Goal: Information Seeking & Learning: Understand process/instructions

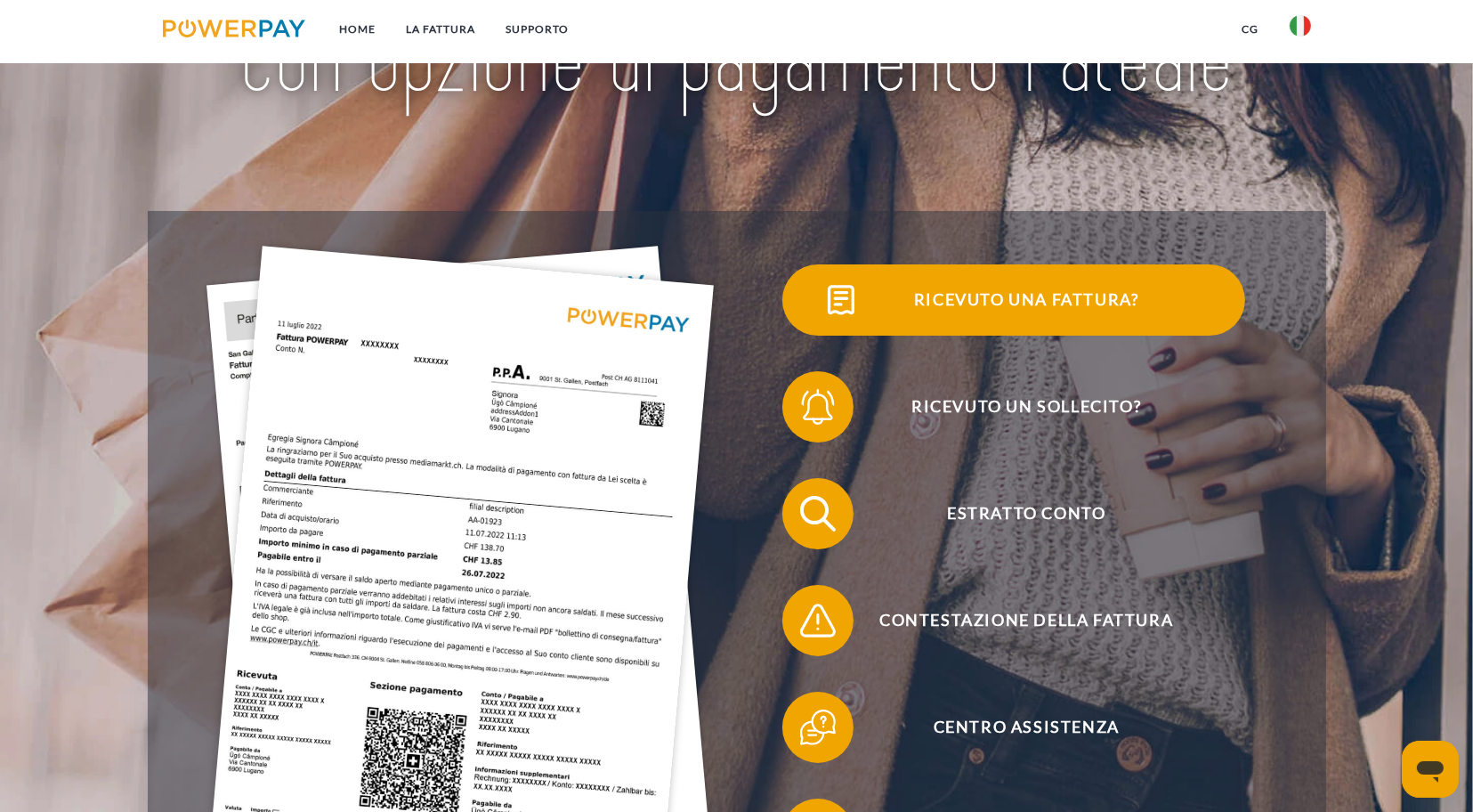
scroll to position [267, 0]
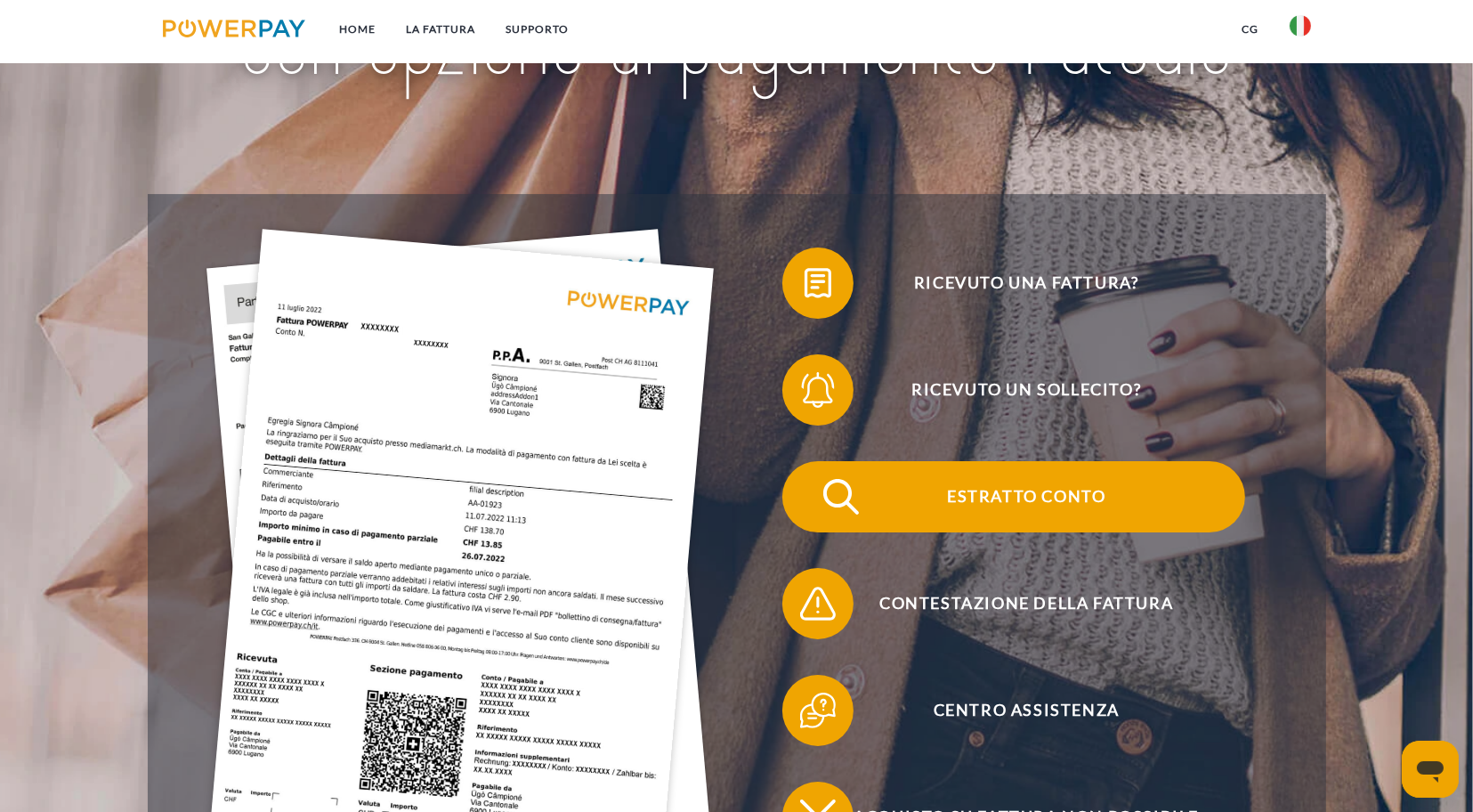
click at [1018, 492] on span "Estratto conto" at bounding box center [1026, 497] width 436 height 71
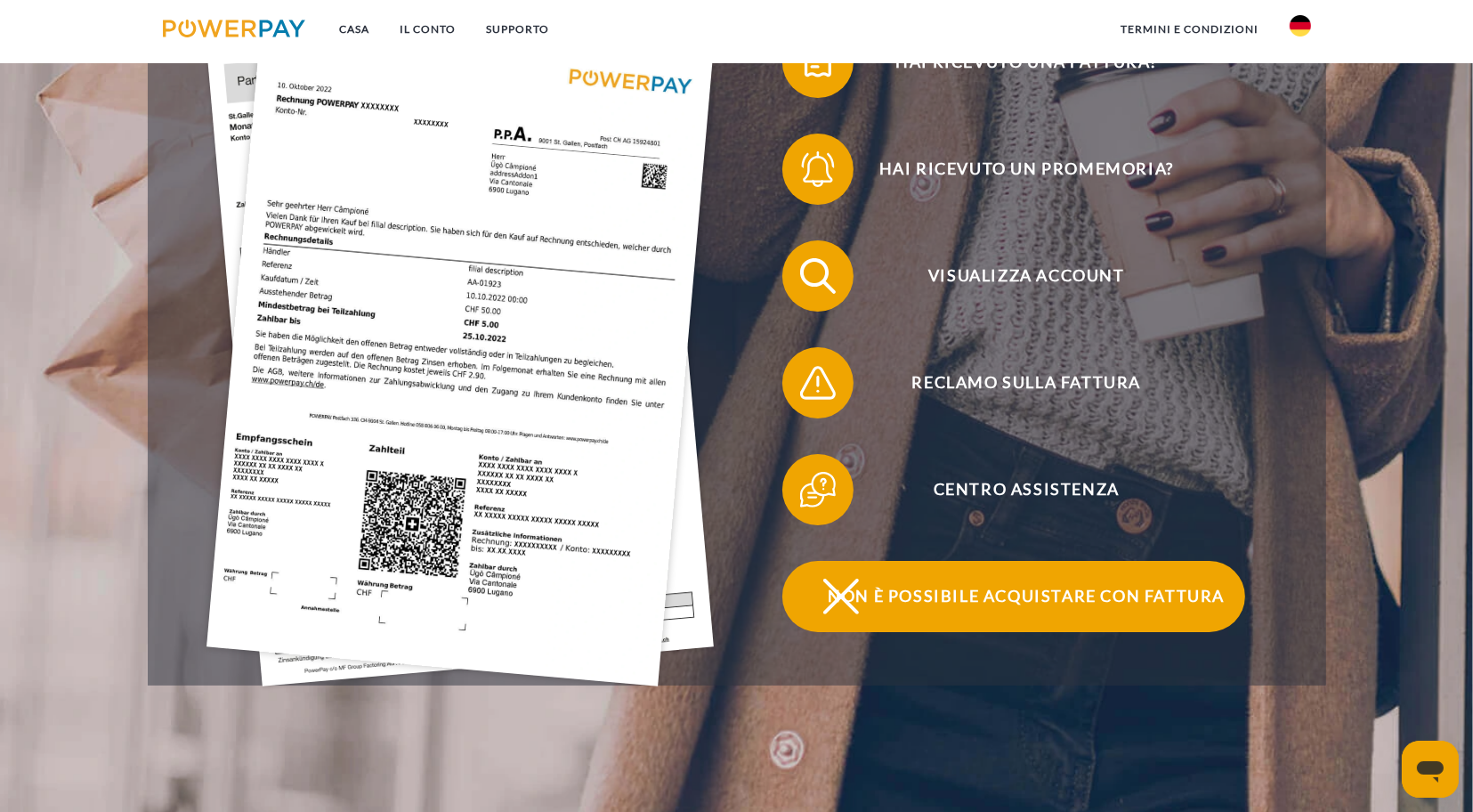
scroll to position [445, 0]
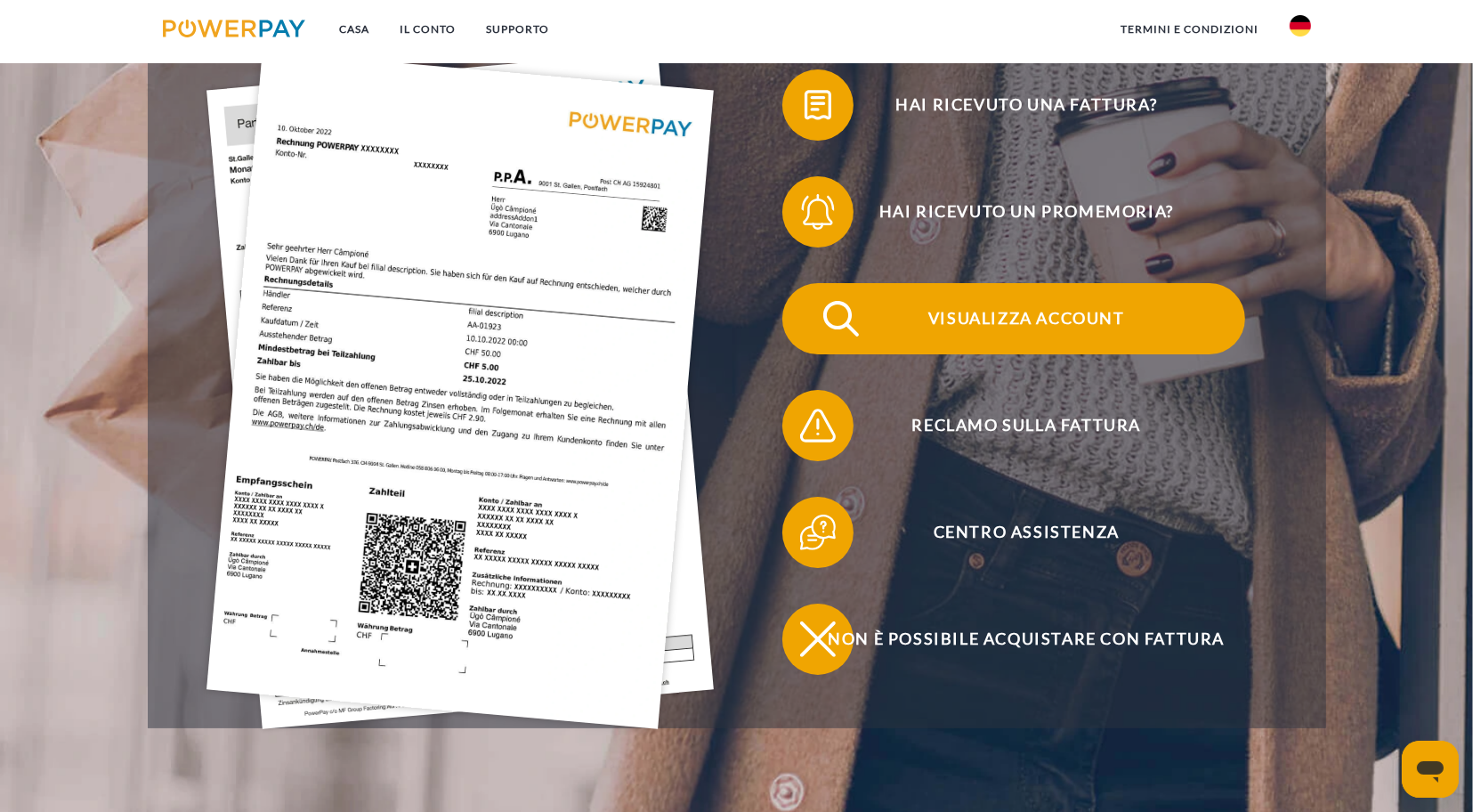
click at [1093, 325] on font "Visualizza account" at bounding box center [1027, 317] width 197 height 20
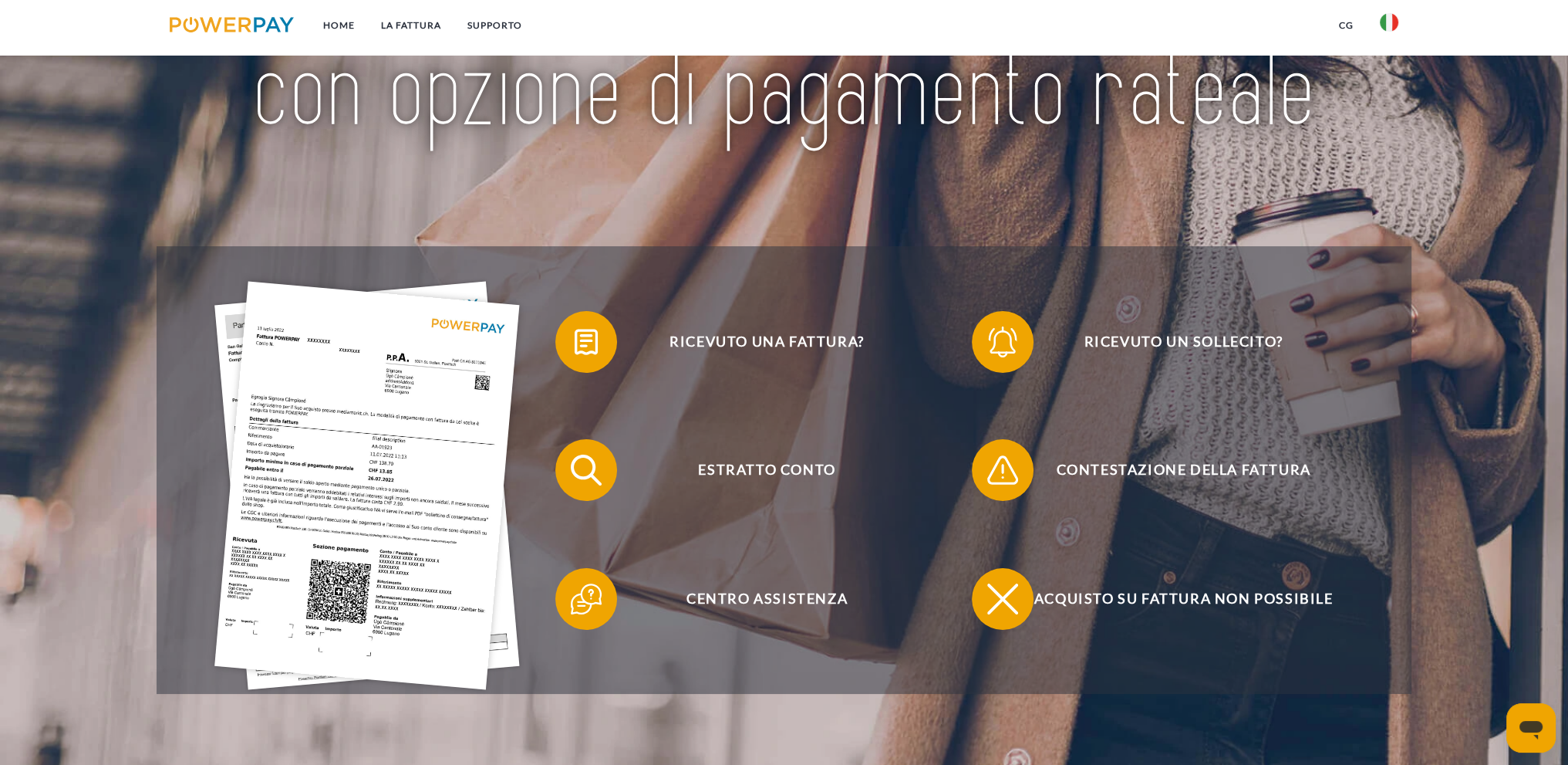
scroll to position [232, 0]
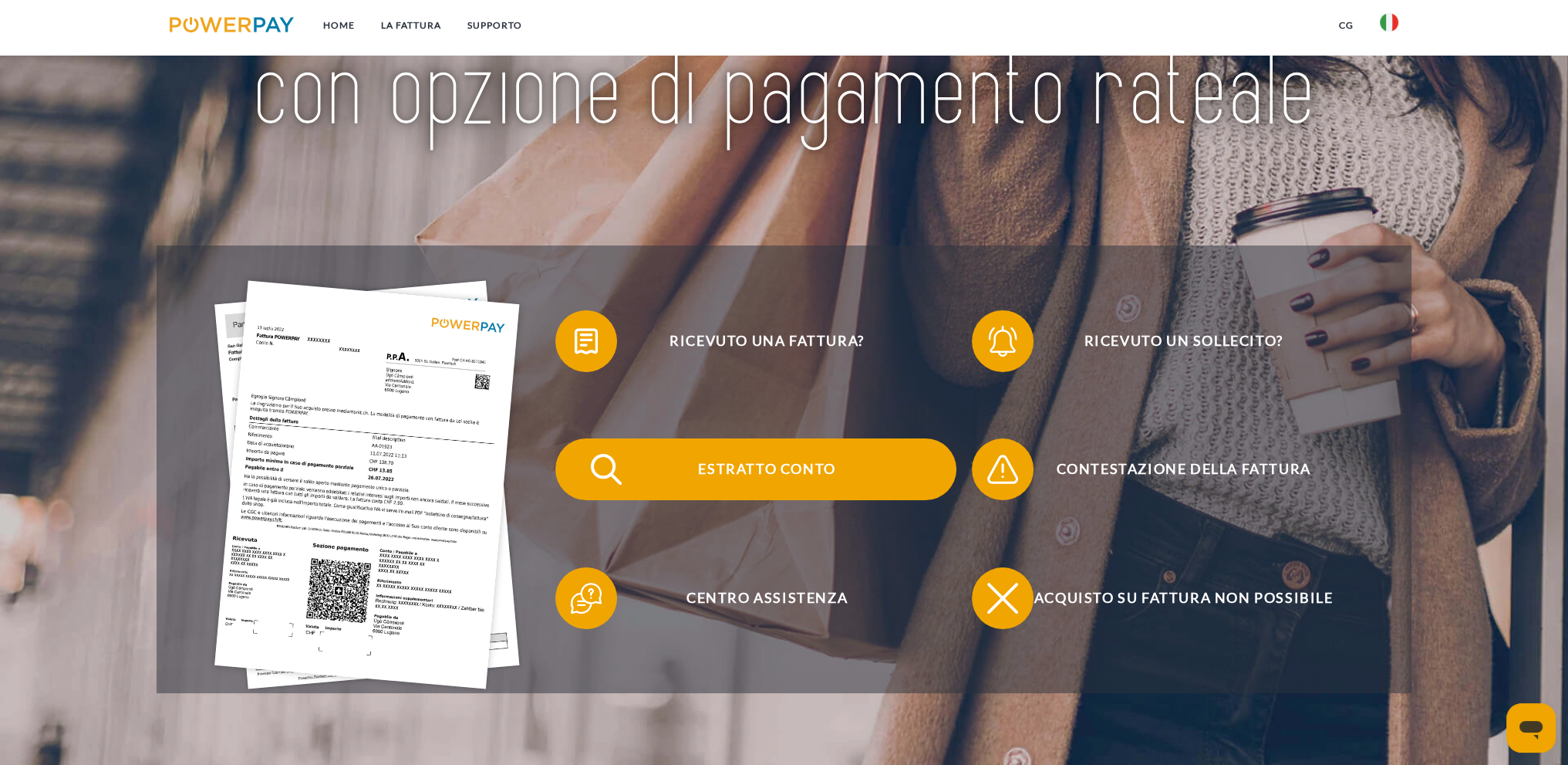
click at [845, 473] on span "Estratto conto" at bounding box center [766, 469] width 378 height 62
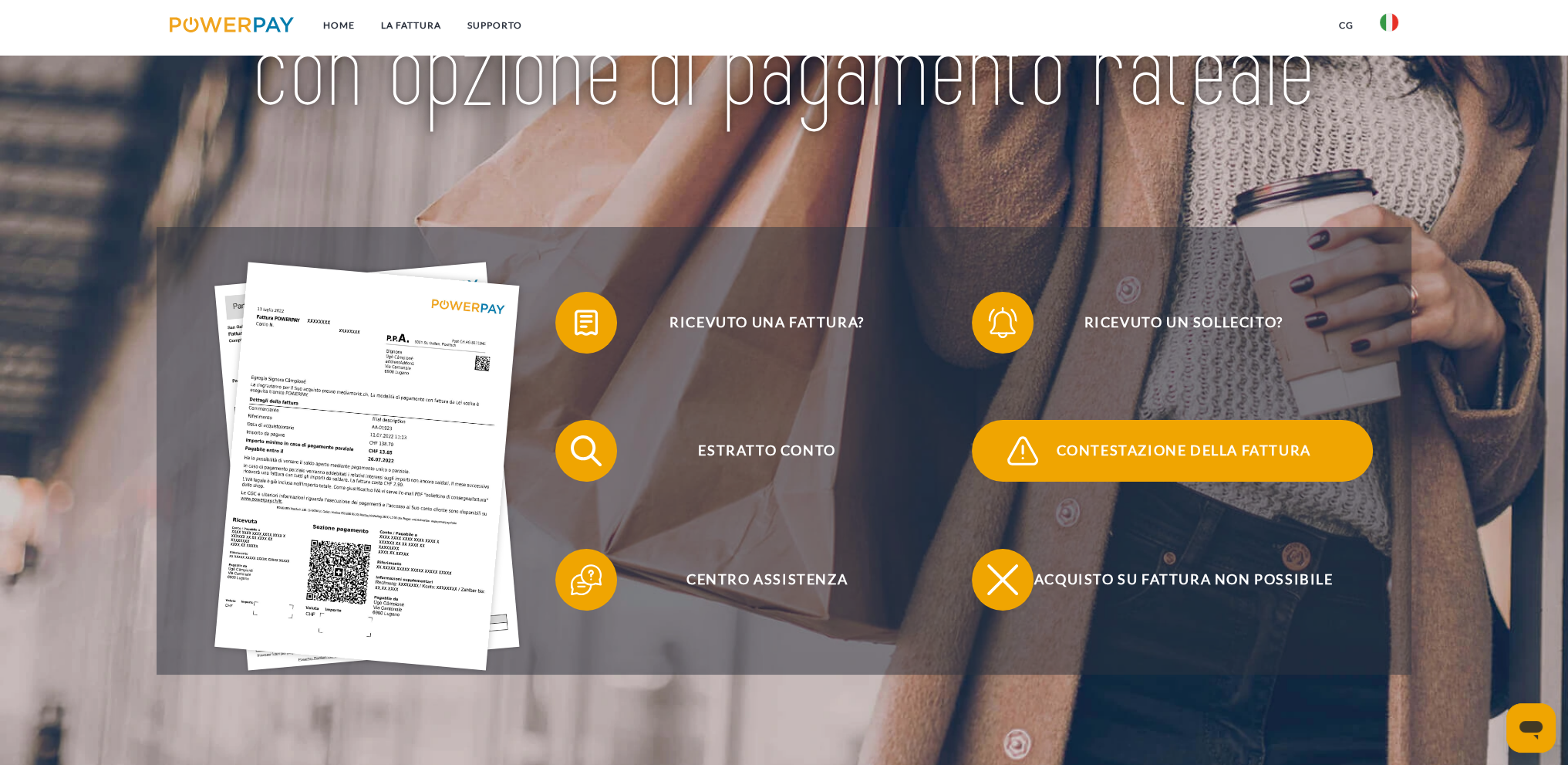
scroll to position [386, 0]
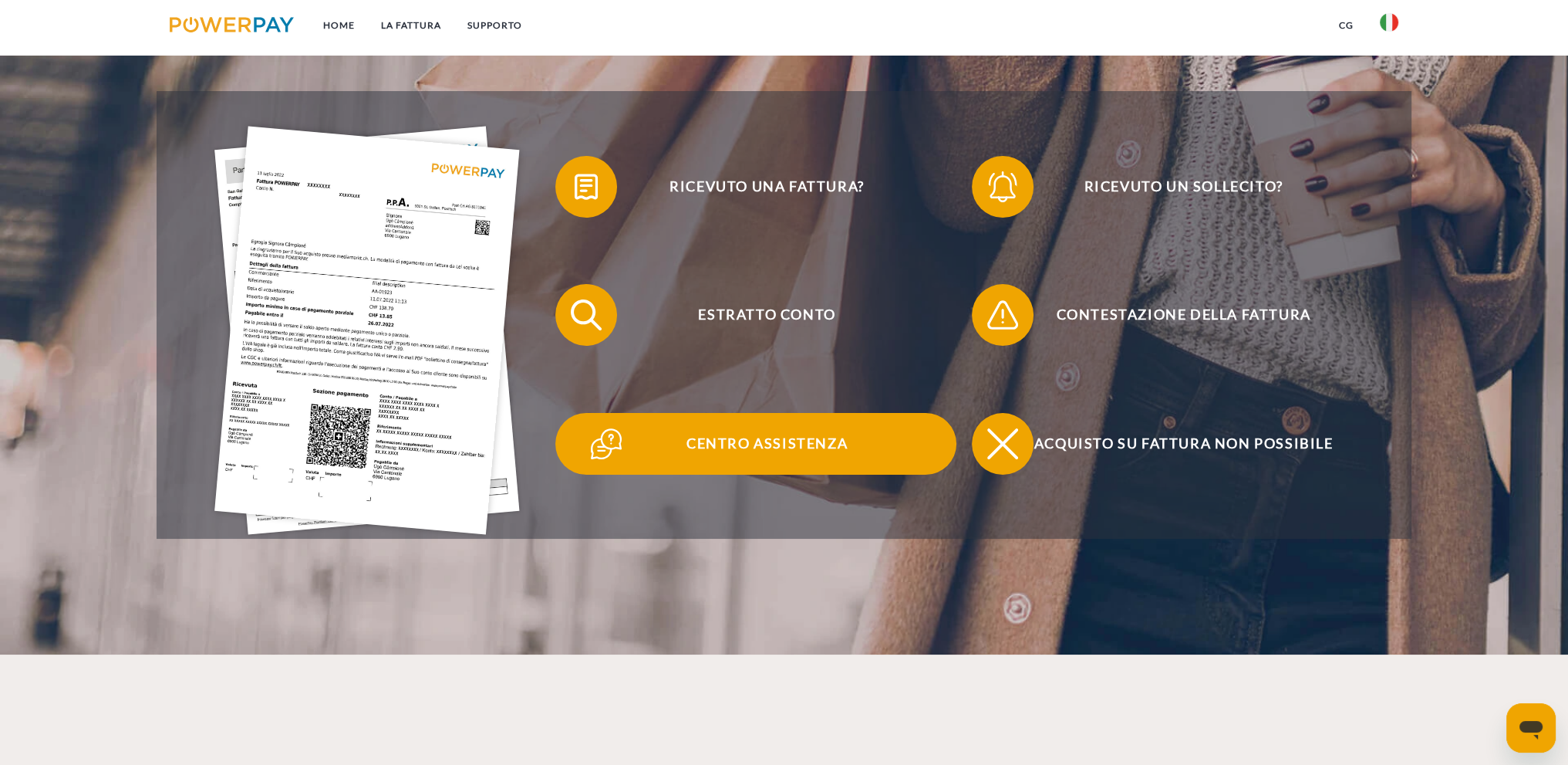
click at [749, 447] on span "Centro assistenza" at bounding box center [766, 444] width 378 height 62
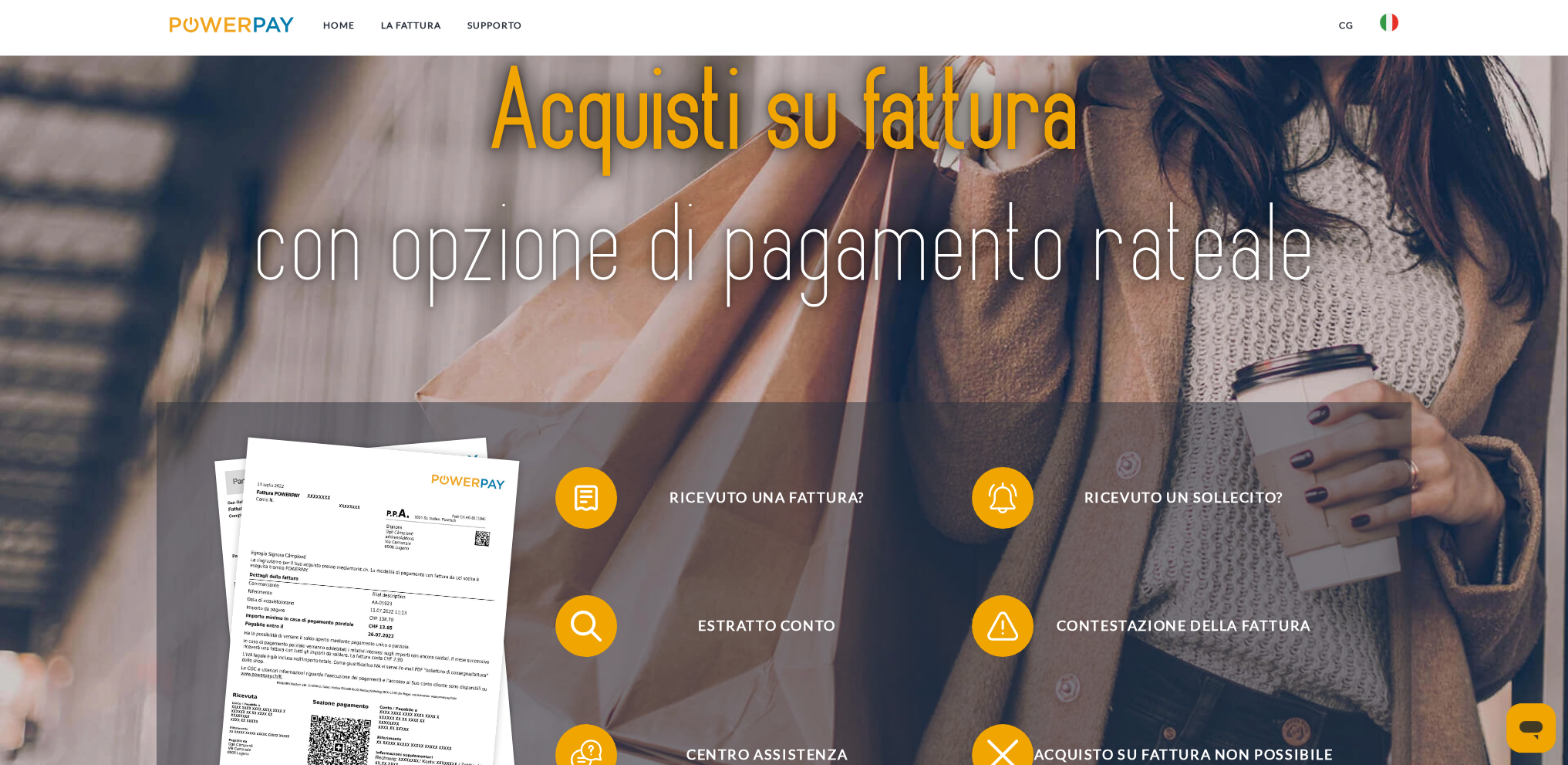
scroll to position [154, 0]
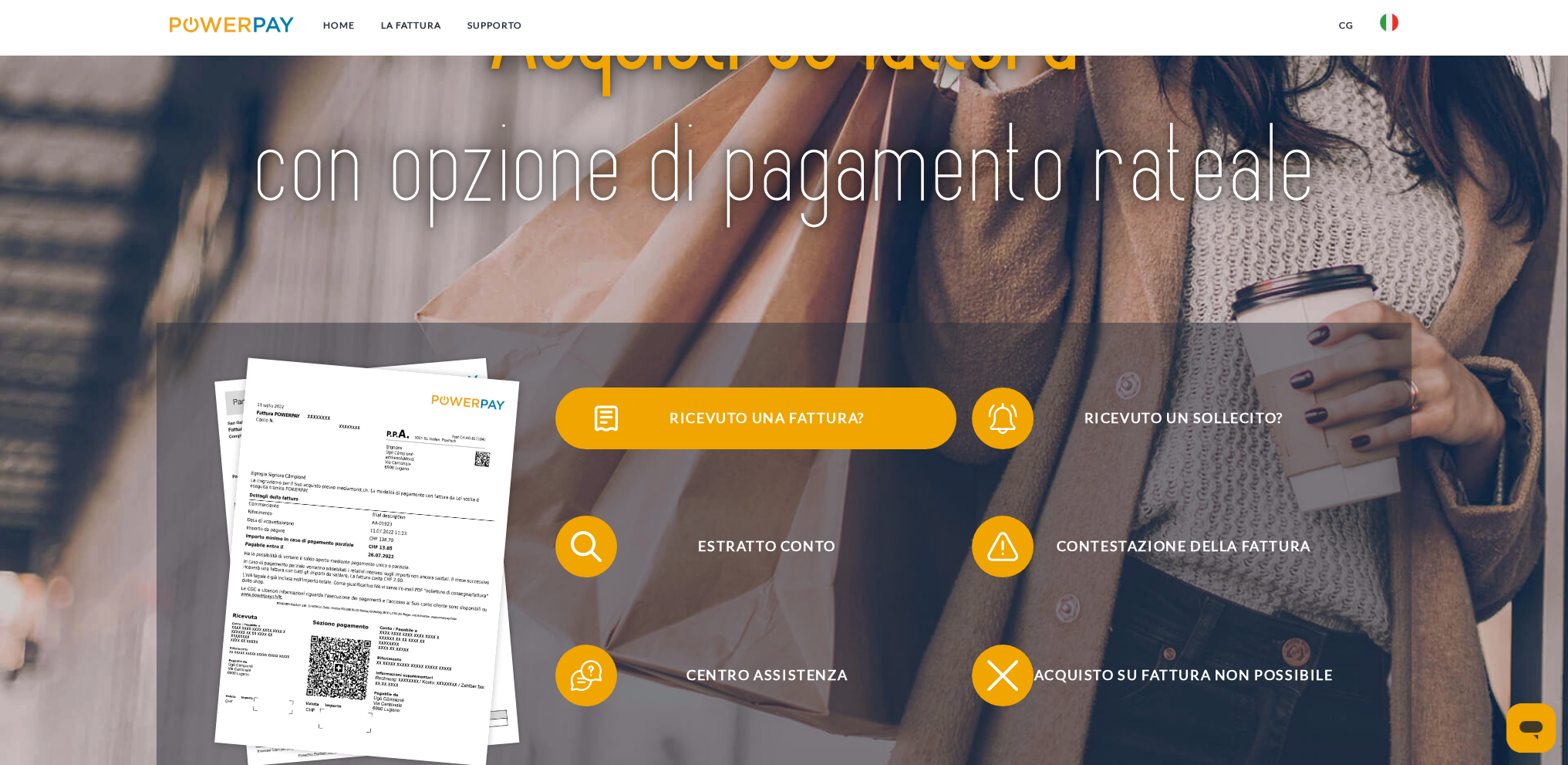
click at [791, 425] on span "Ricevuto una fattura?" at bounding box center [766, 419] width 378 height 62
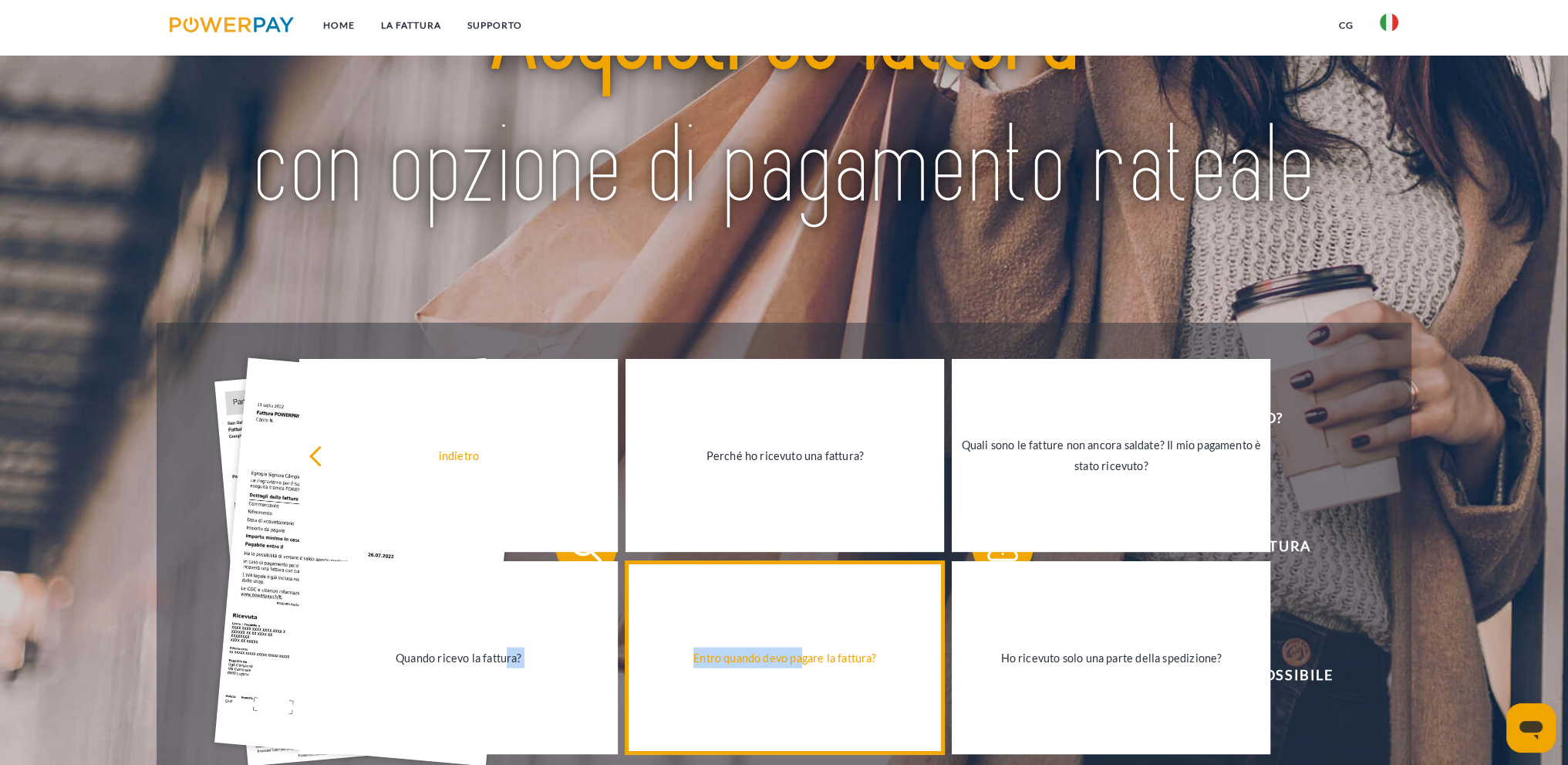
drag, startPoint x: 623, startPoint y: 685, endPoint x: 808, endPoint y: 706, distance: 186.2
click at [808, 706] on div "indietro Perché ho ricevuto una fattura? Quali sono le fatture non ancora salda…" at bounding box center [783, 556] width 1003 height 405
click at [844, 708] on link "Entro quando devo pagare la fattura?" at bounding box center [785, 657] width 318 height 193
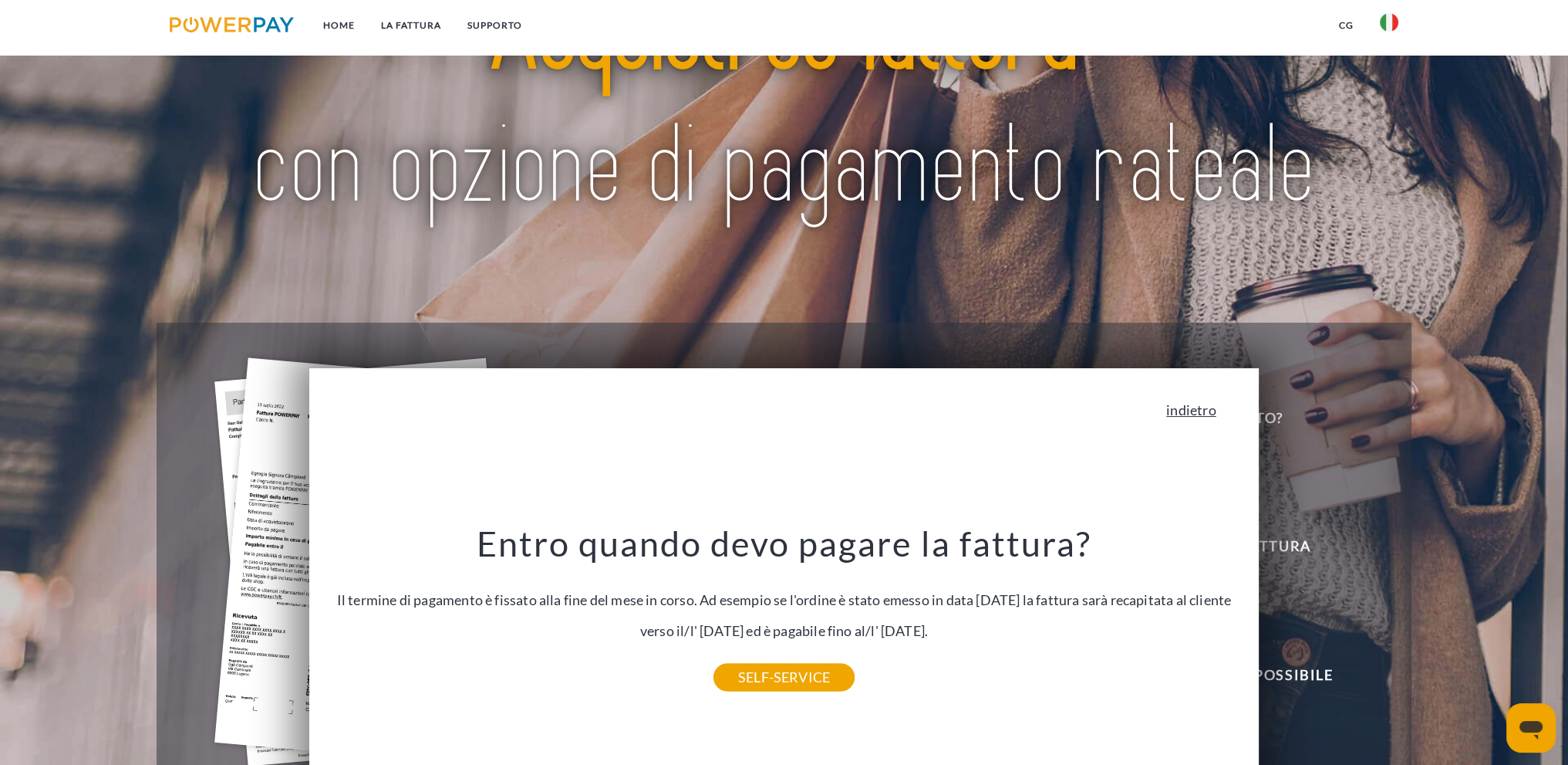
click at [1215, 410] on link "indietro" at bounding box center [1190, 410] width 50 height 14
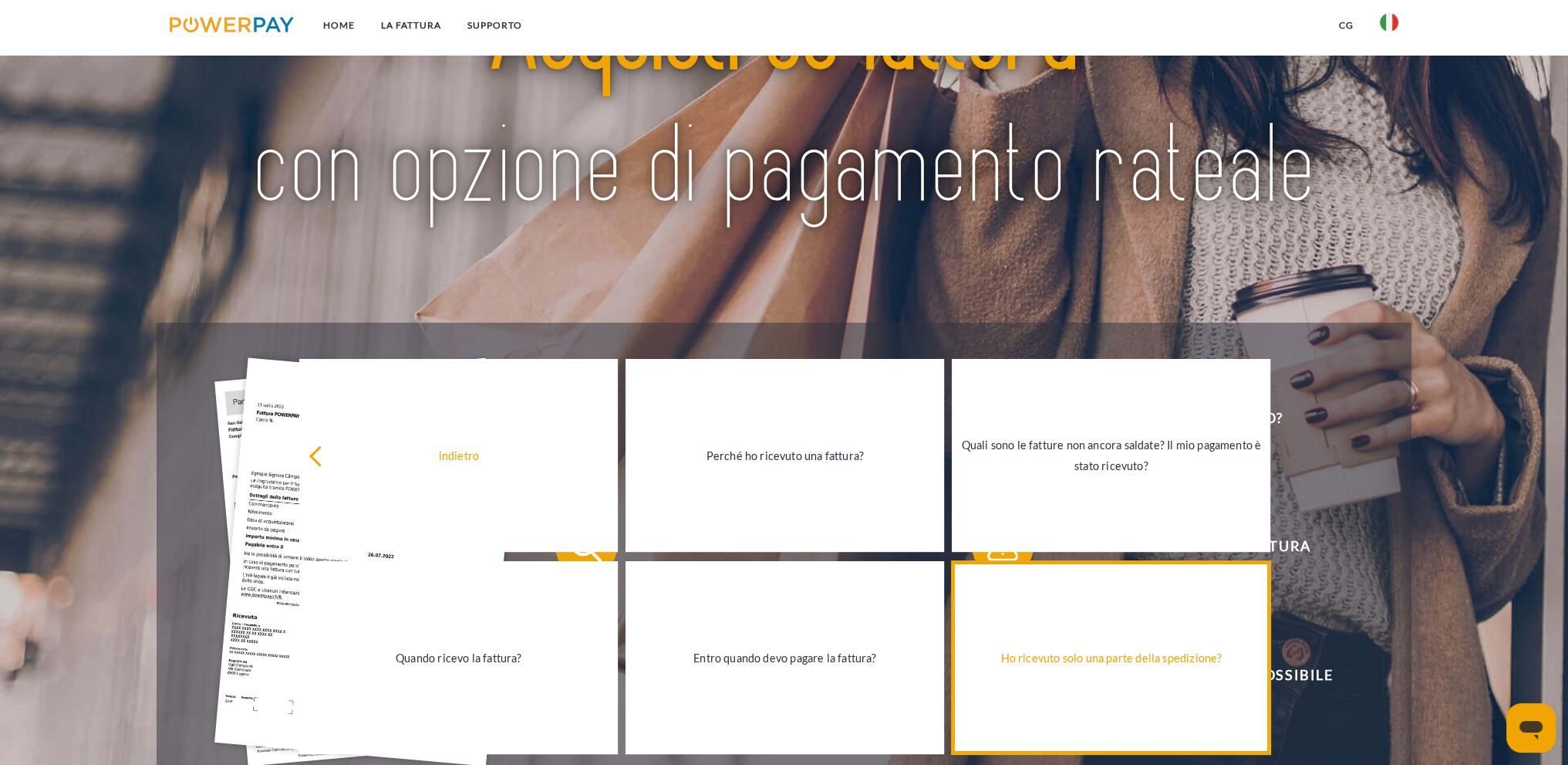
click at [1076, 663] on div "Ho ricevuto solo una parte della spedizione?" at bounding box center [1111, 658] width 300 height 21
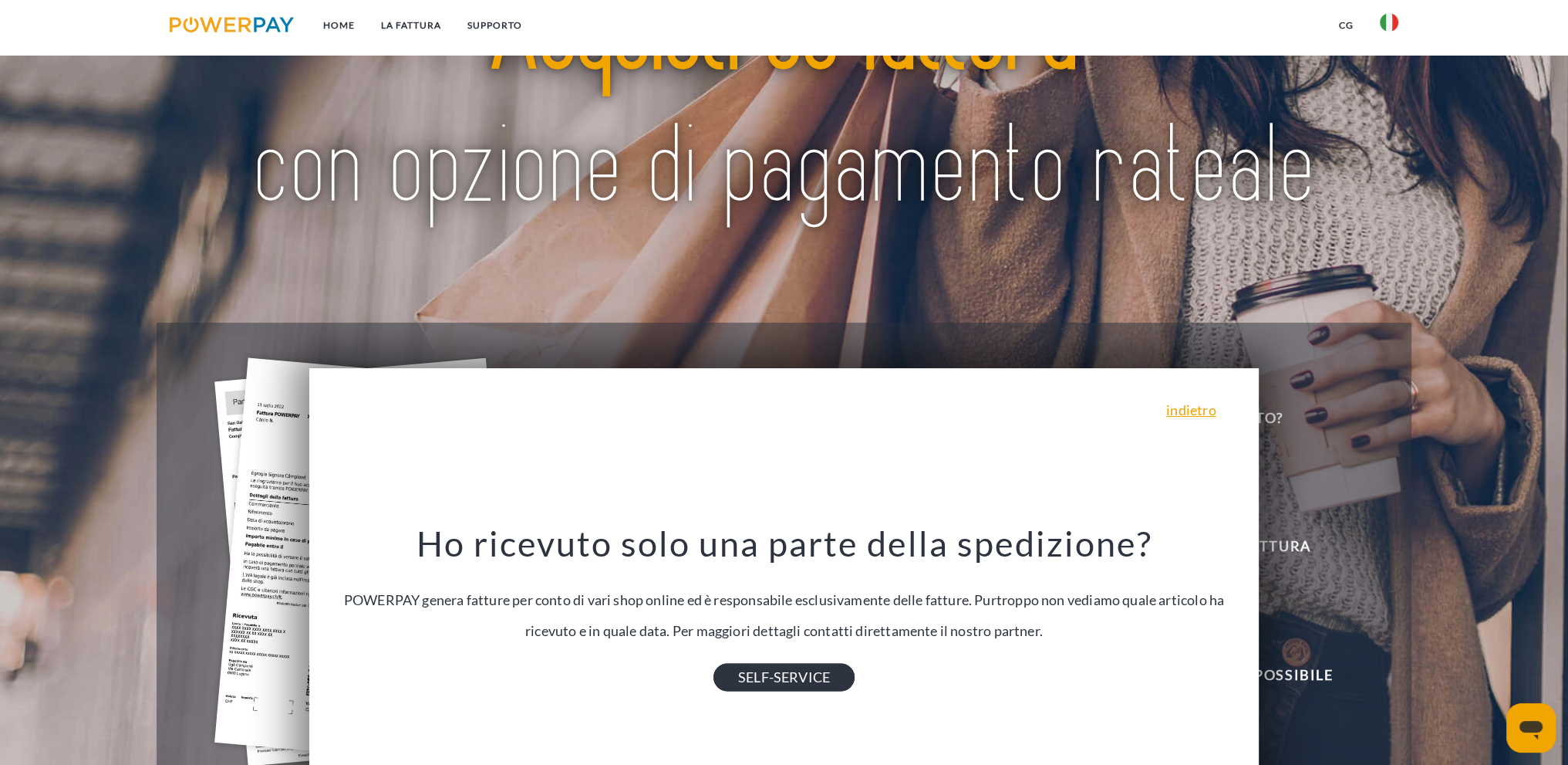
click at [767, 679] on link "SELF-SERVICE" at bounding box center [784, 677] width 141 height 28
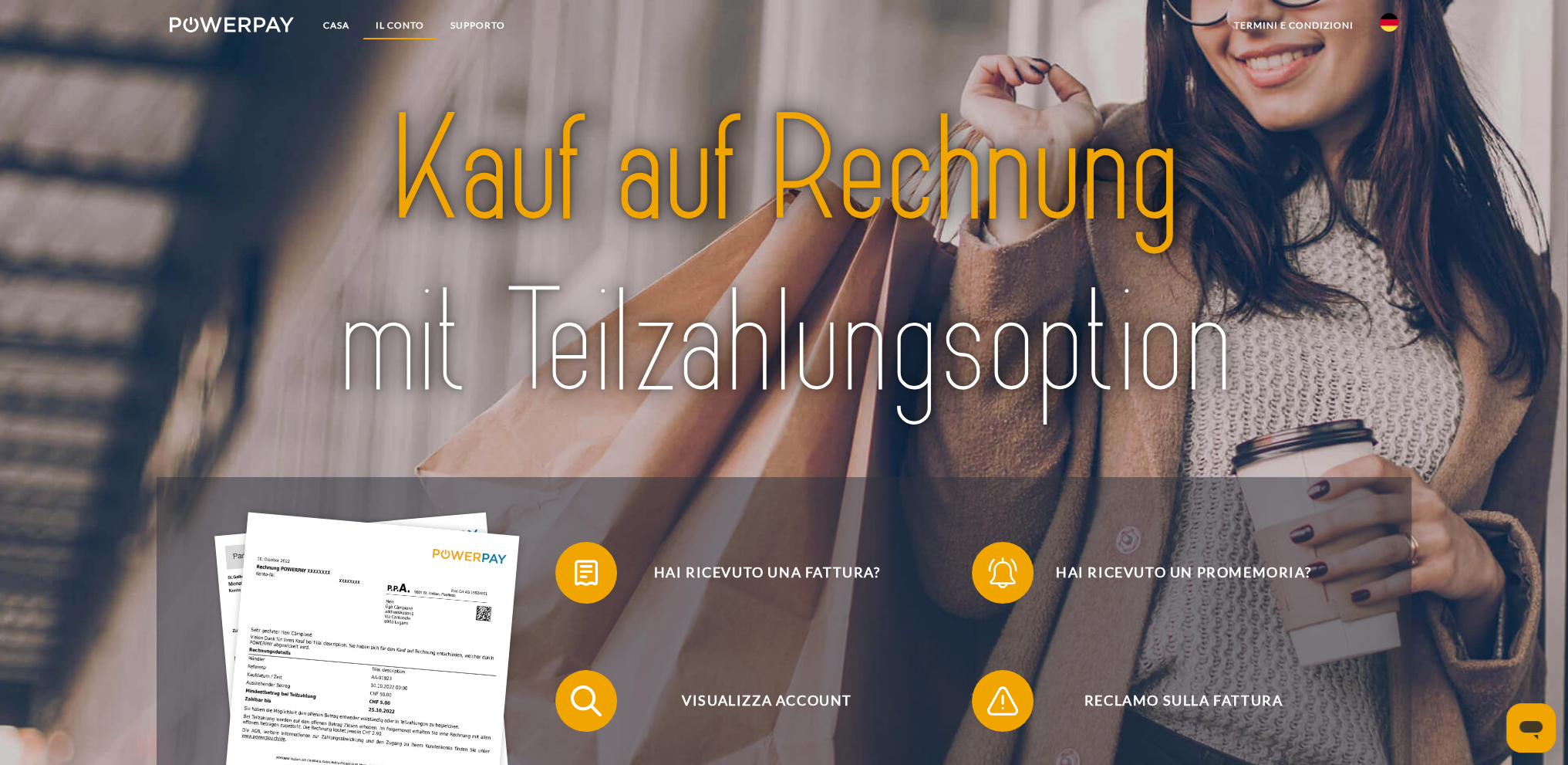
click at [411, 24] on font "IL CONTO" at bounding box center [400, 25] width 49 height 11
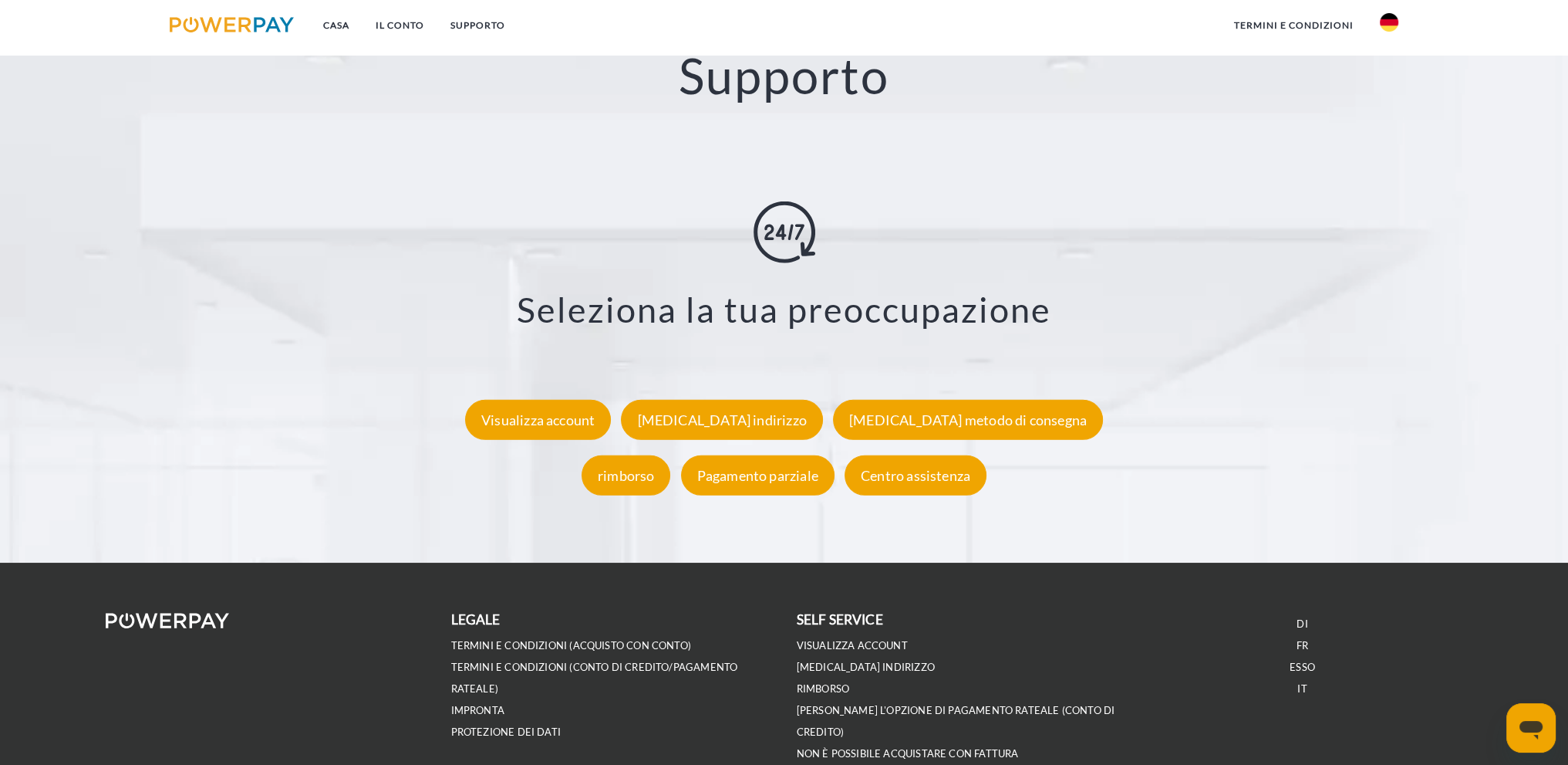
scroll to position [2854, 0]
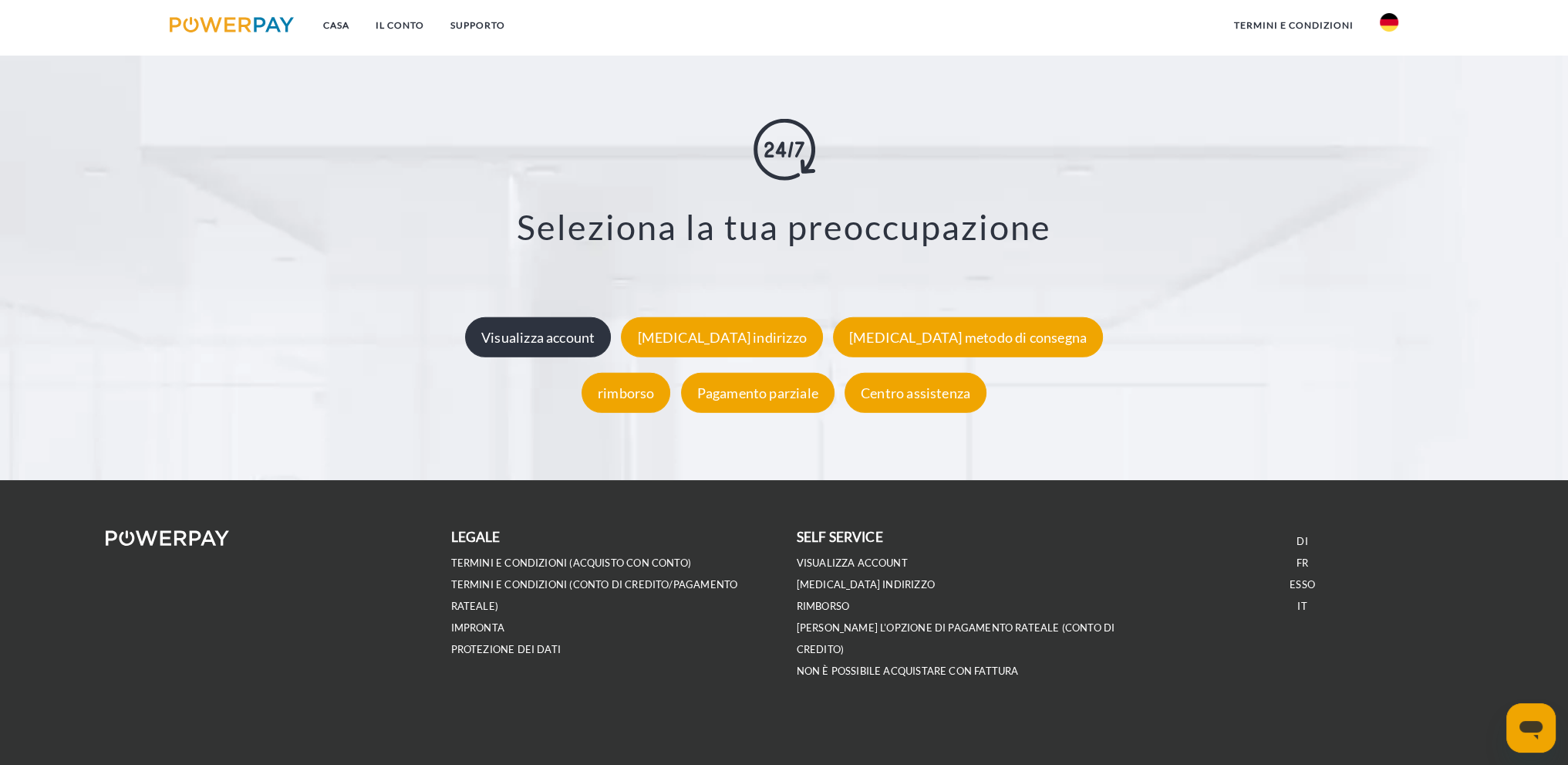
click at [595, 333] on font "Visualizza account" at bounding box center [538, 336] width 114 height 17
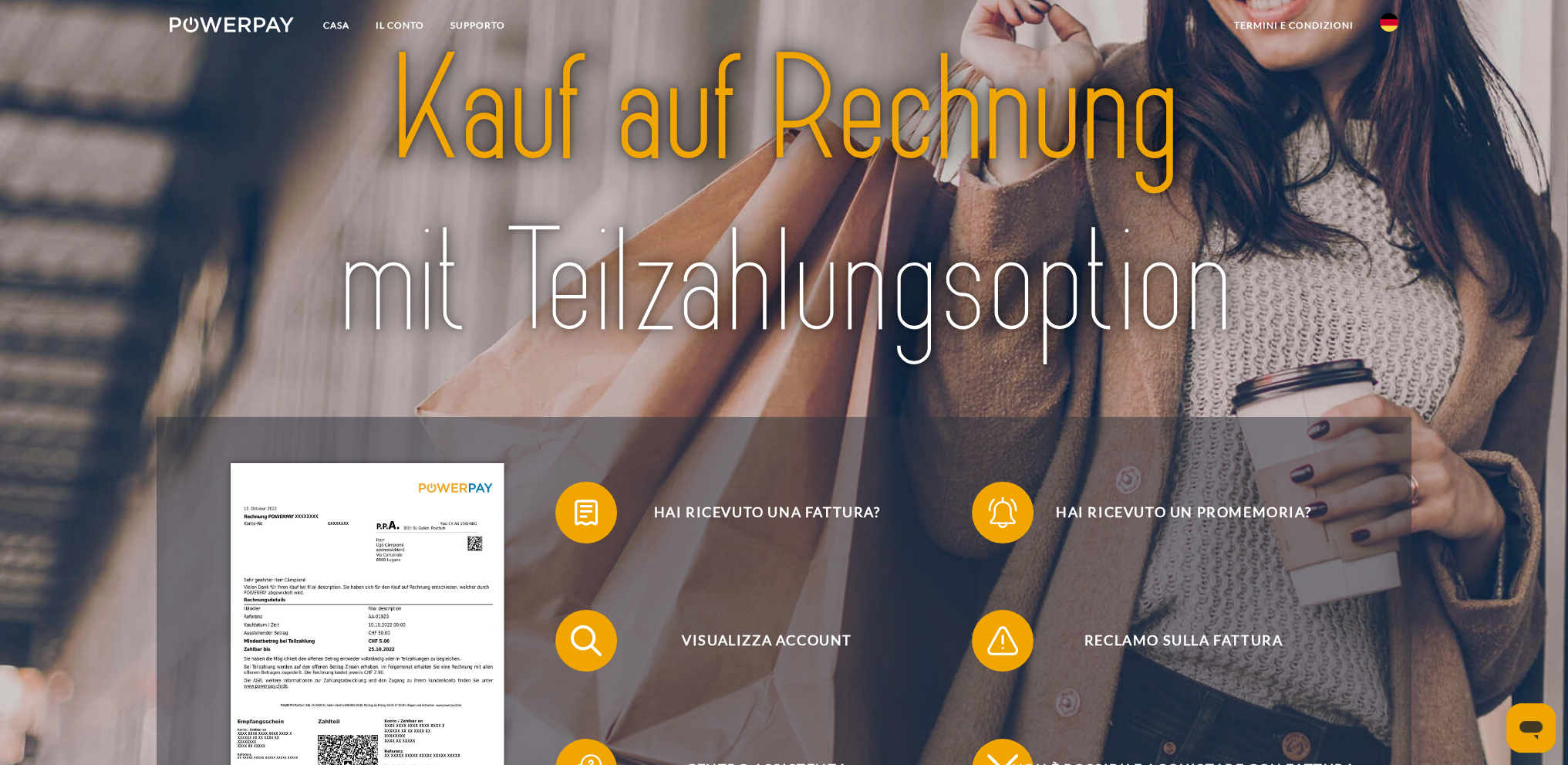
scroll to position [0, 0]
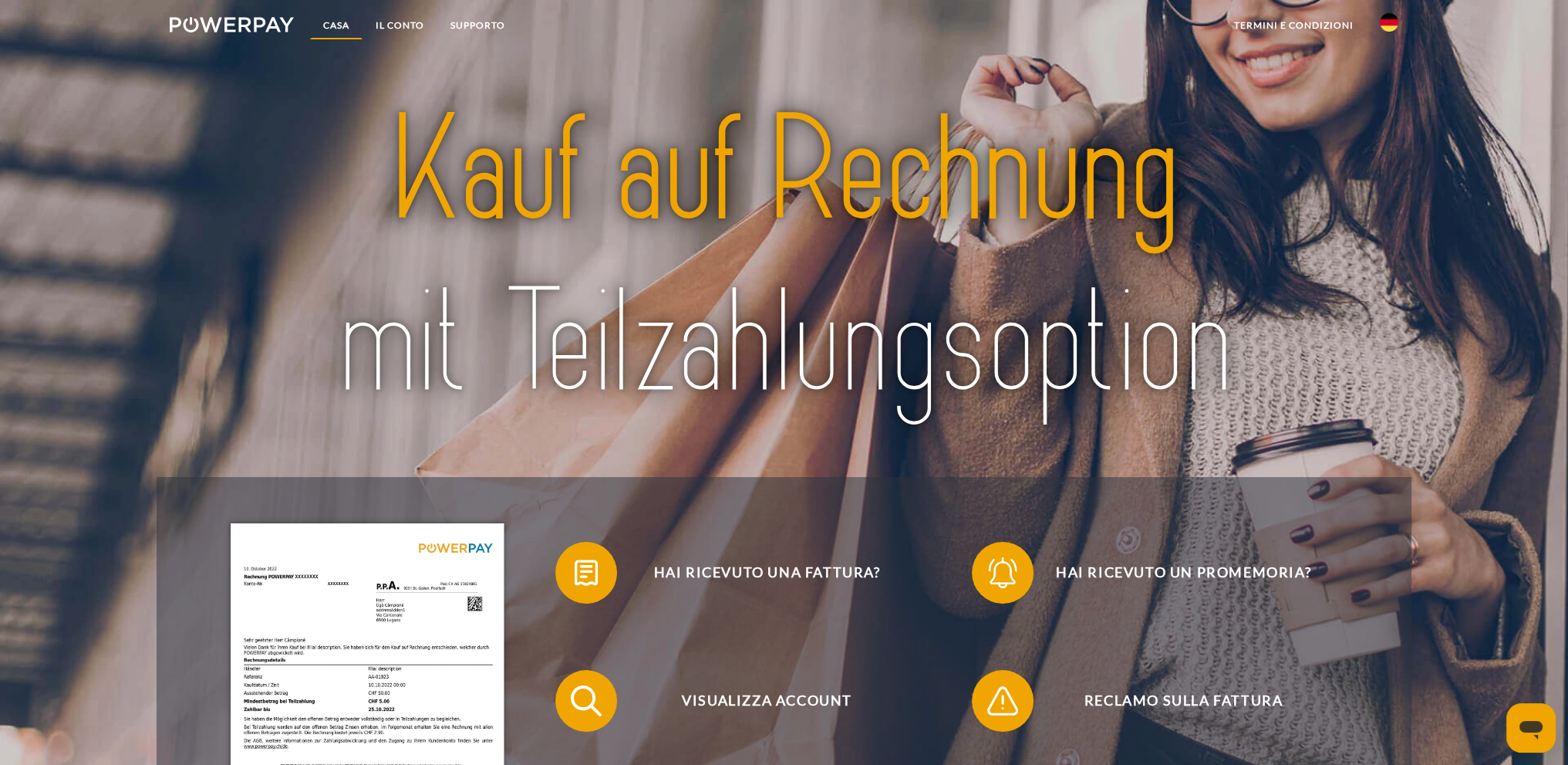
click at [334, 24] on font "Casa" at bounding box center [336, 25] width 26 height 11
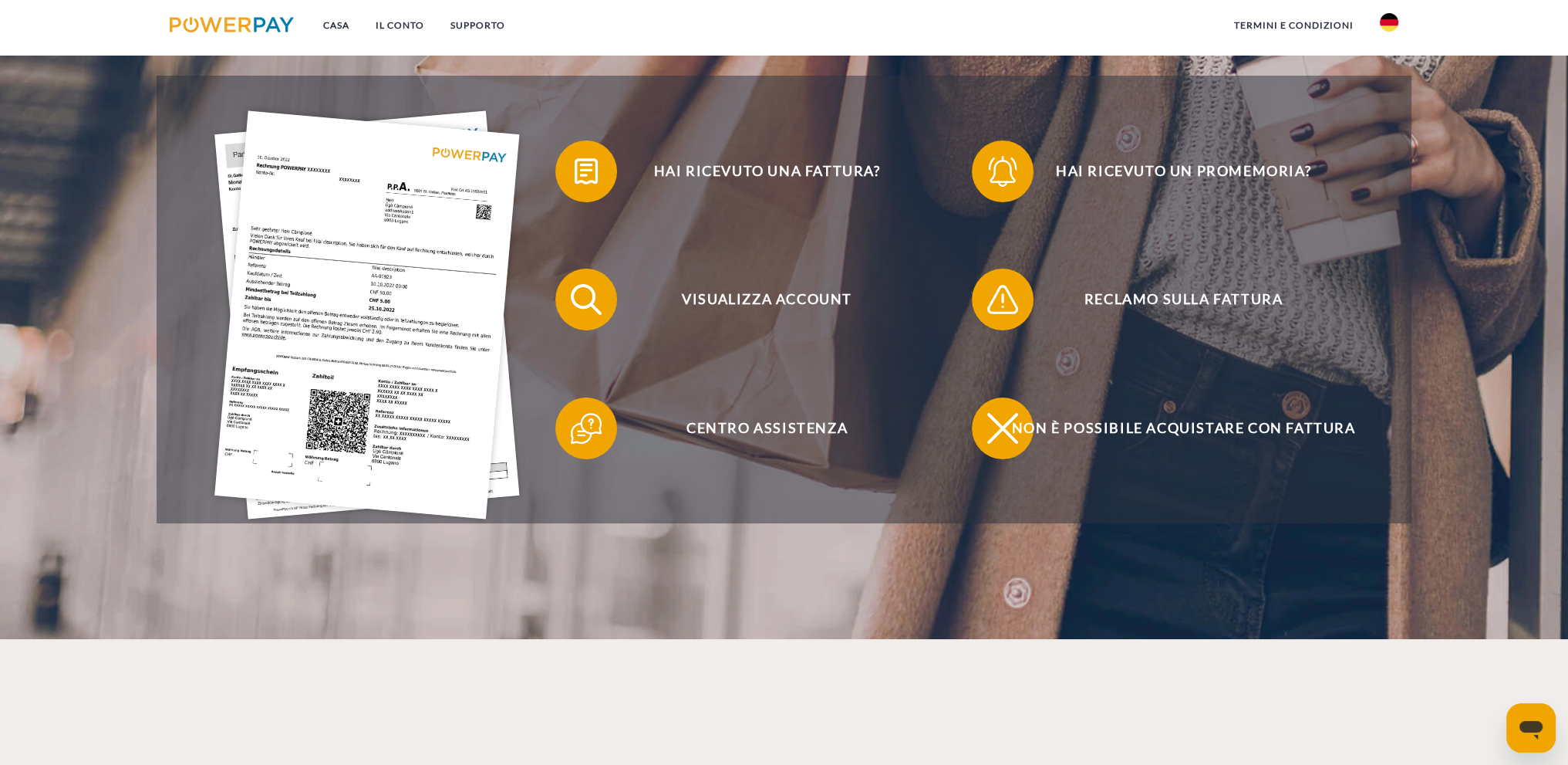
scroll to position [309, 0]
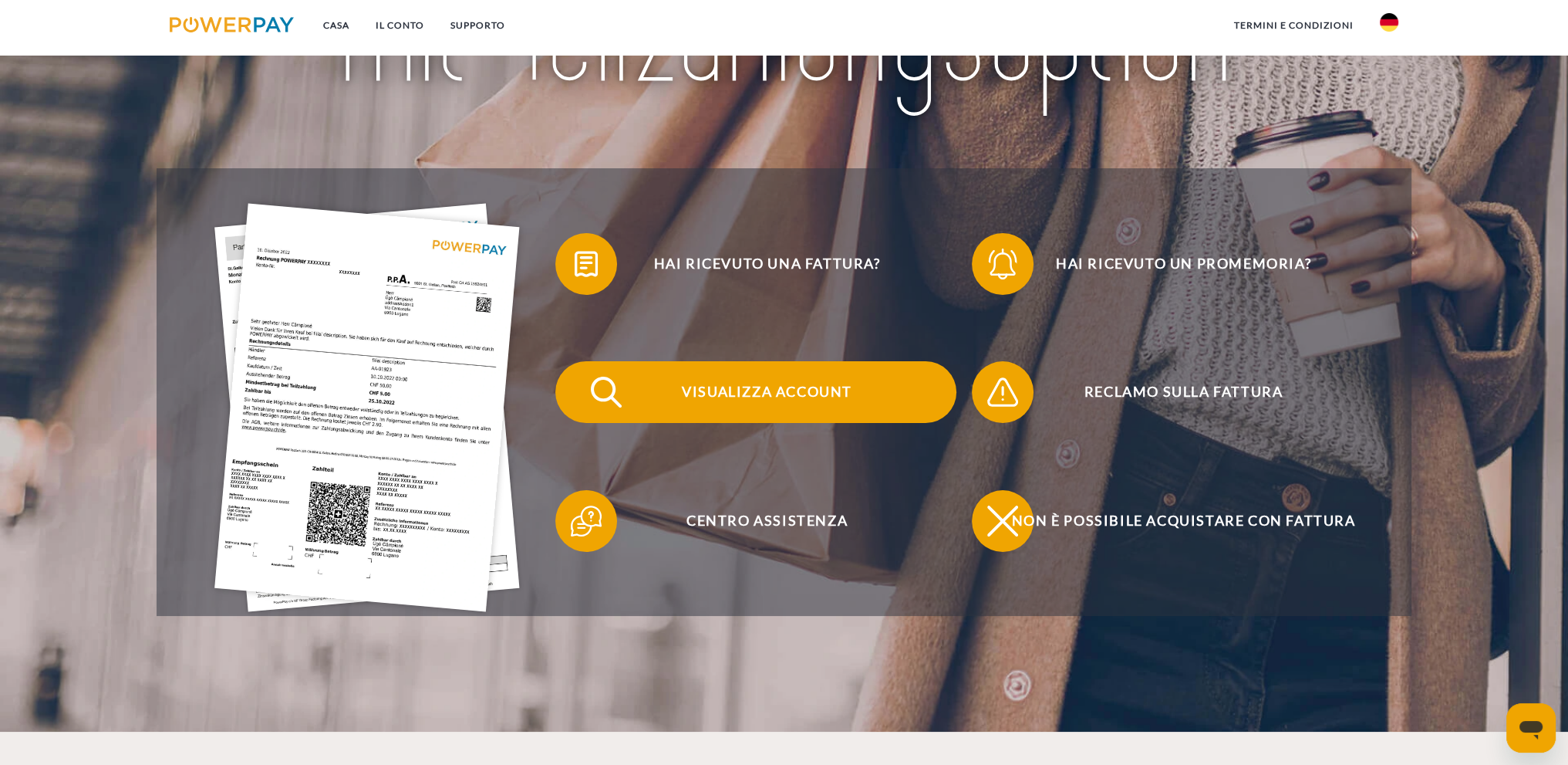
click at [799, 400] on font "Visualizza account" at bounding box center [767, 391] width 171 height 17
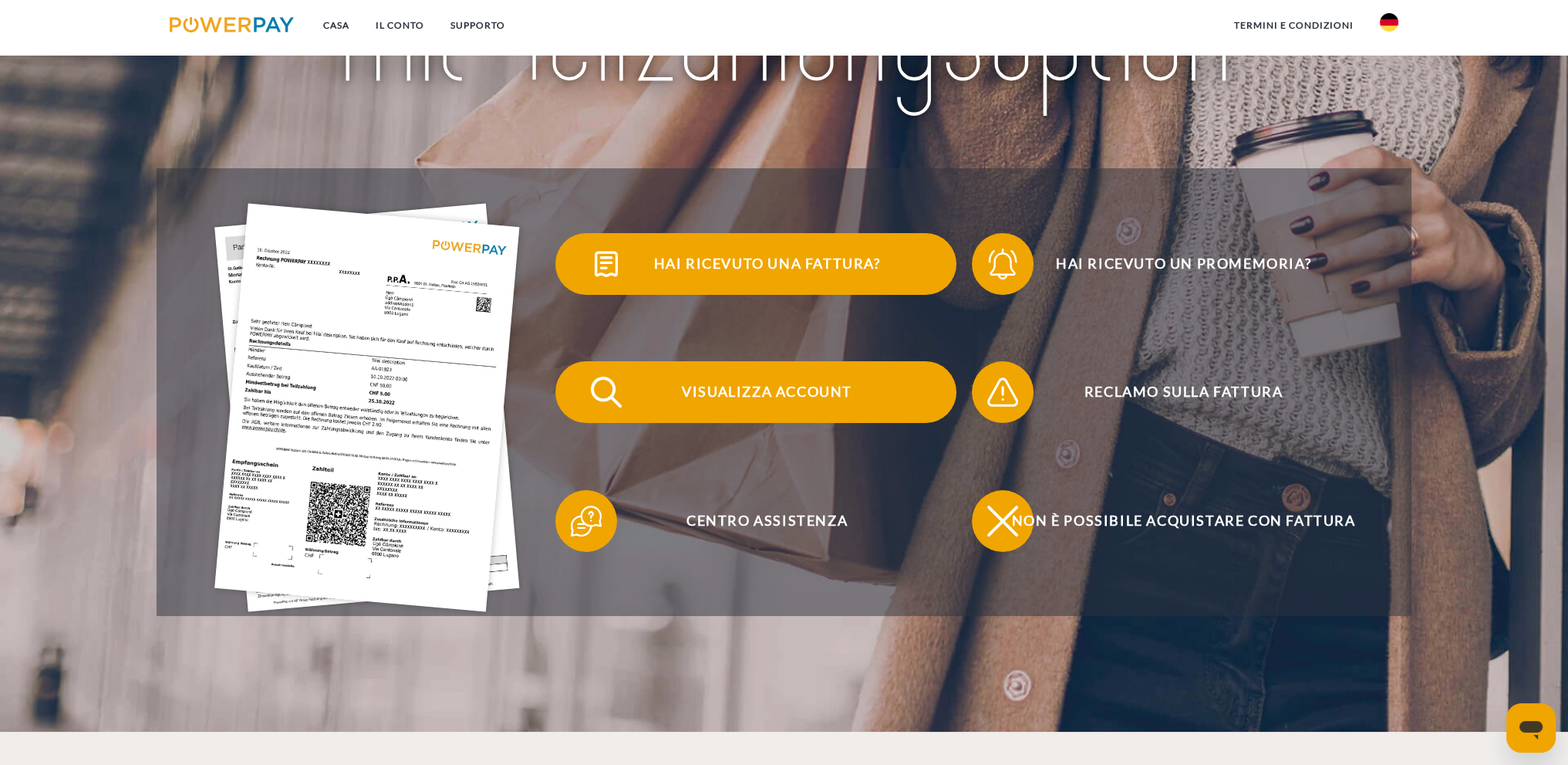
click at [792, 265] on font "Hai ricevuto una fattura?" at bounding box center [766, 263] width 227 height 17
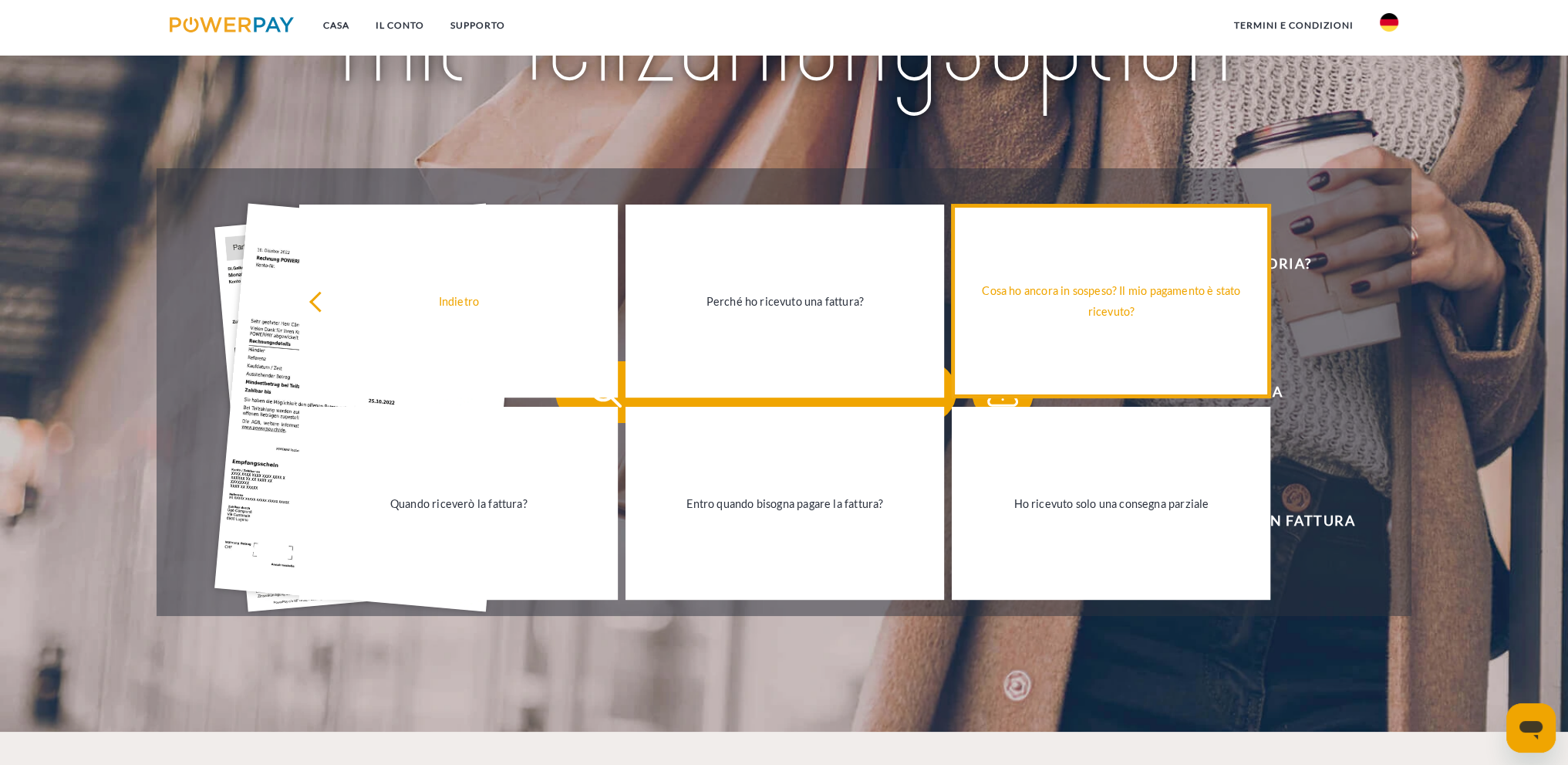
click at [1098, 302] on div "Cosa ho ancora in sospeso? Il mio pagamento è stato ricevuto?" at bounding box center [1111, 301] width 300 height 41
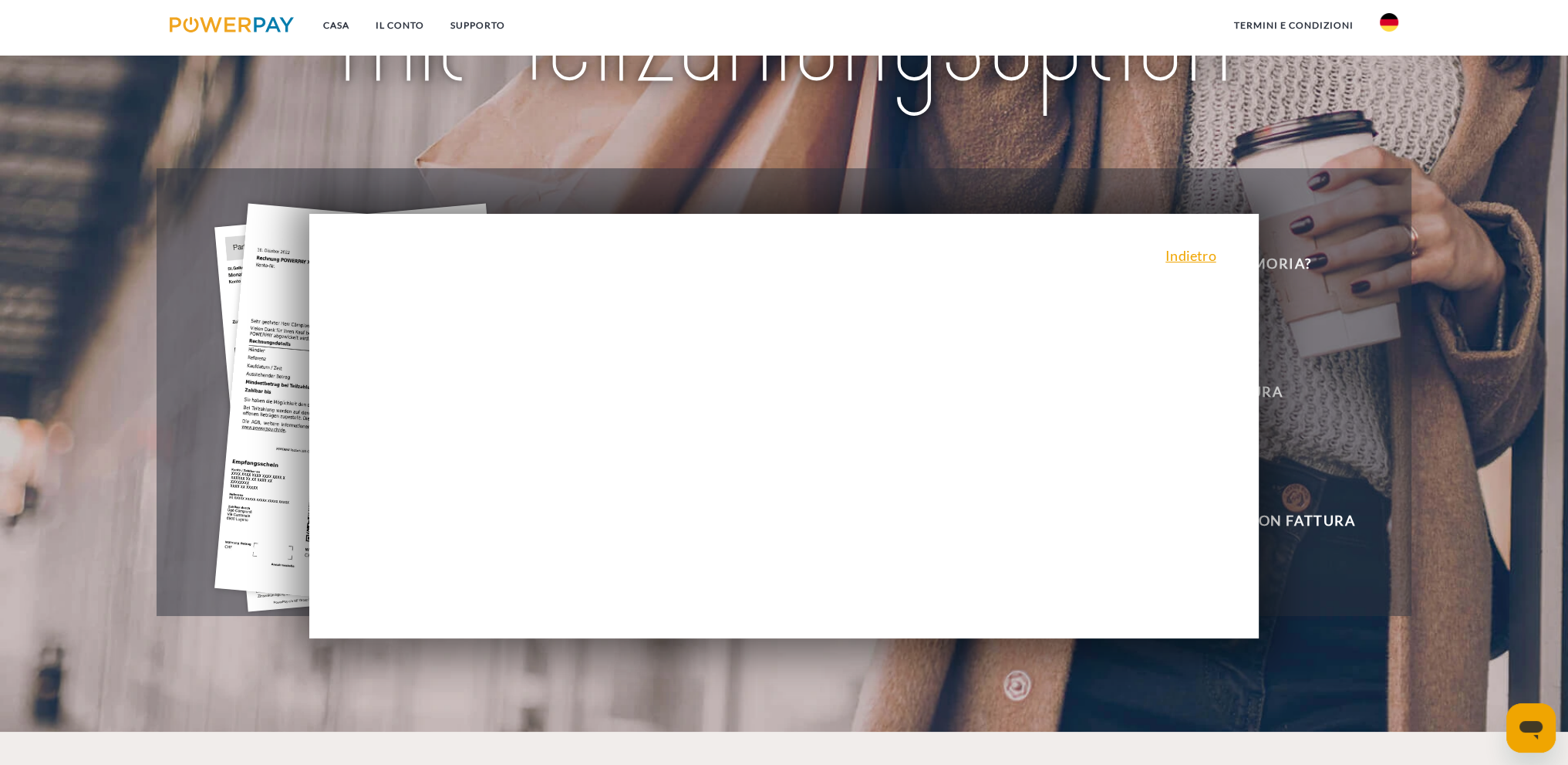
click at [908, 395] on div "Indietro Perché ho ricevuto una fattura? POWERPAY è il generatore di fatture pe…" at bounding box center [784, 426] width 950 height 424
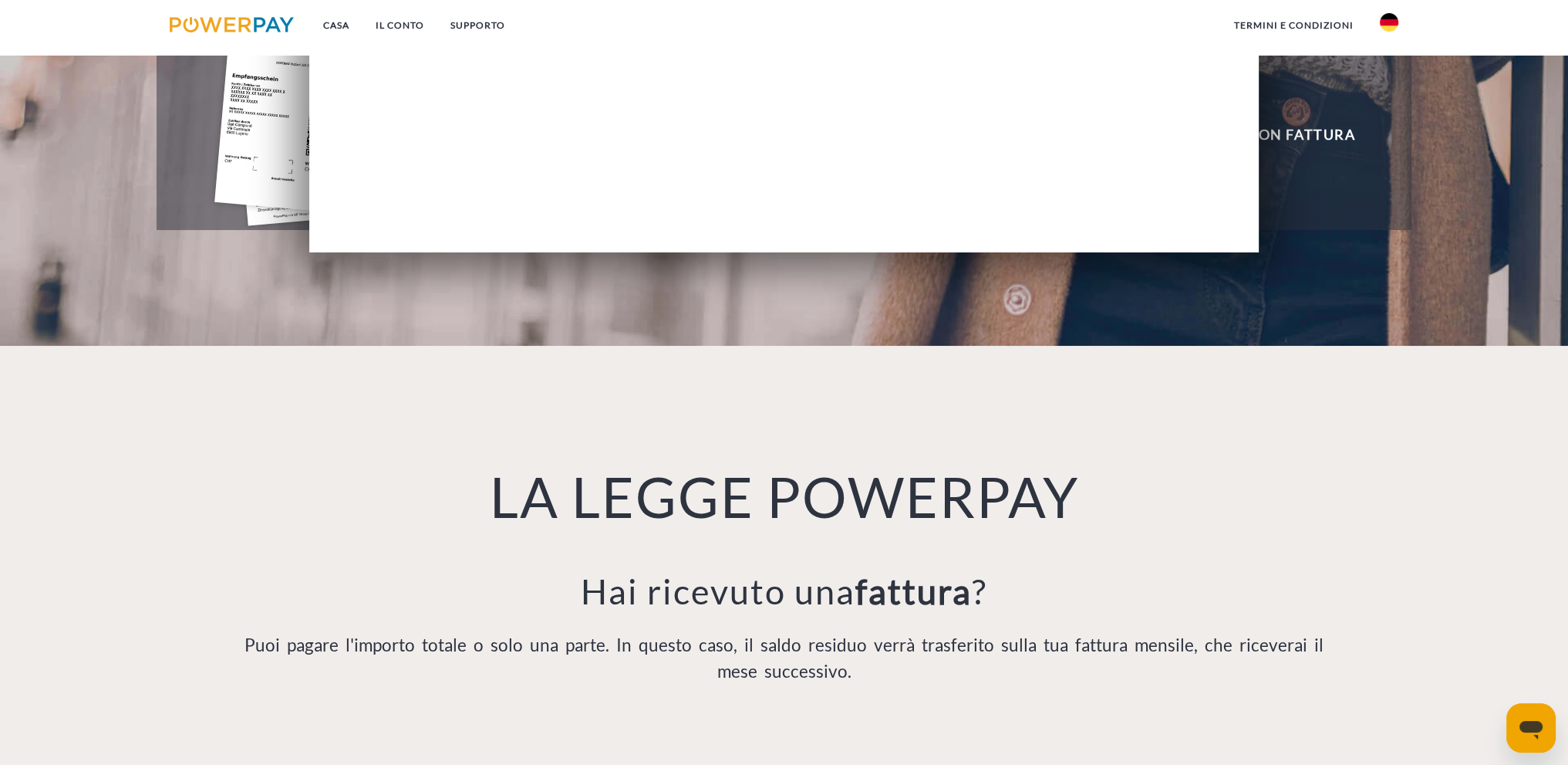
scroll to position [232, 0]
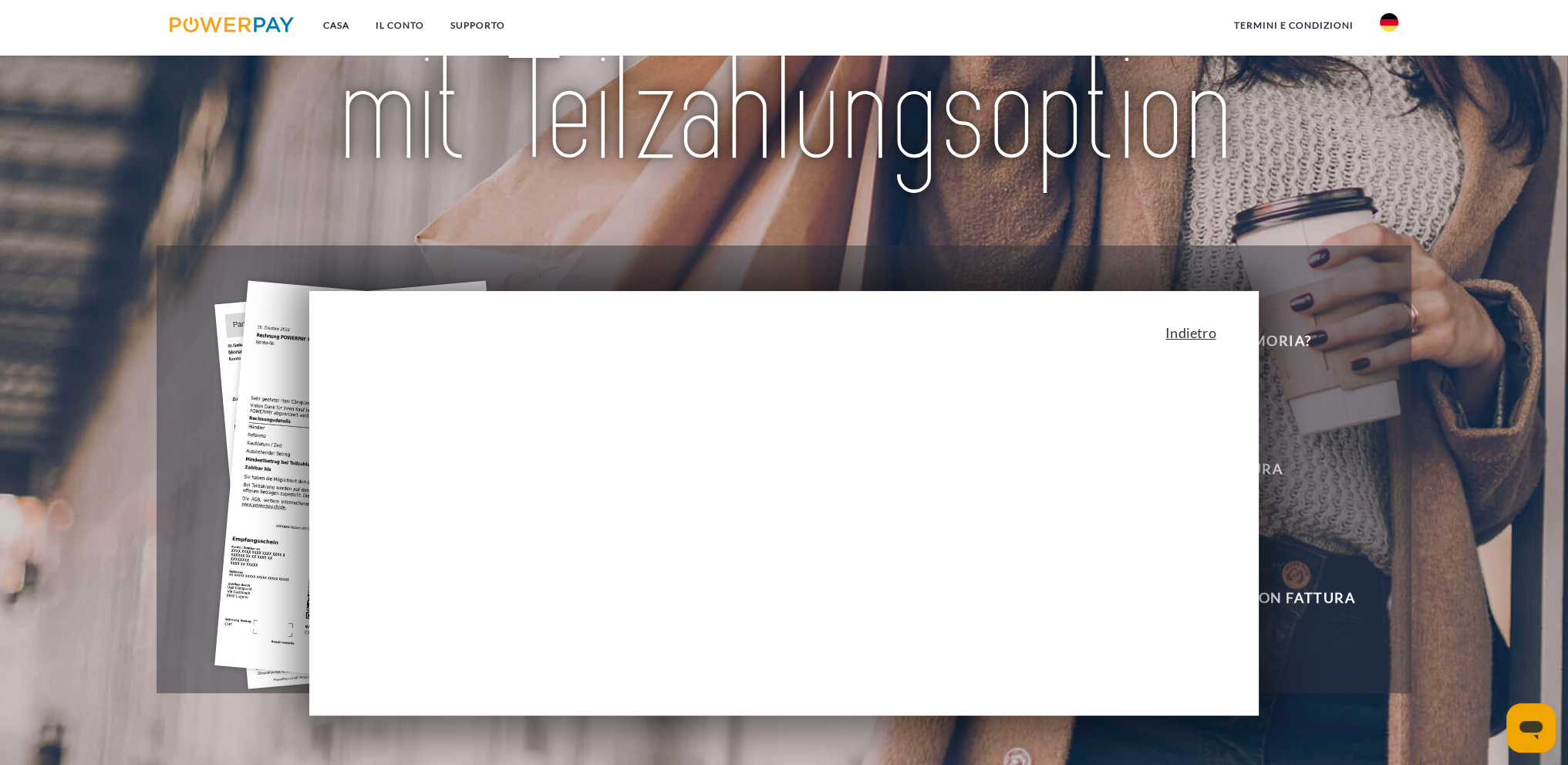
click at [1201, 338] on font "Indietro" at bounding box center [1190, 333] width 50 height 17
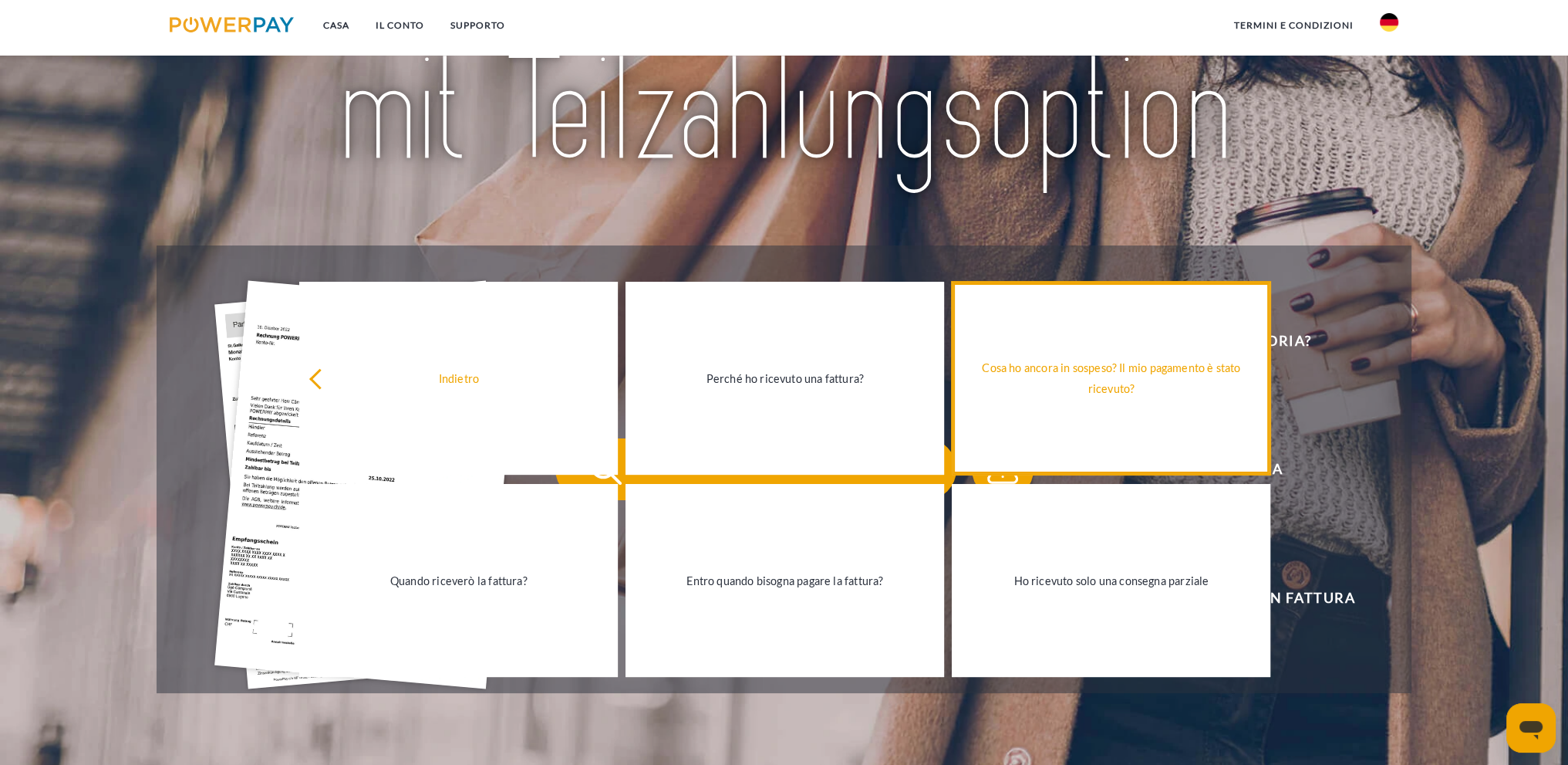
click at [1129, 386] on font "Cosa ho ancora in sospeso? Il mio pagamento è stato ricevuto?" at bounding box center [1111, 378] width 258 height 34
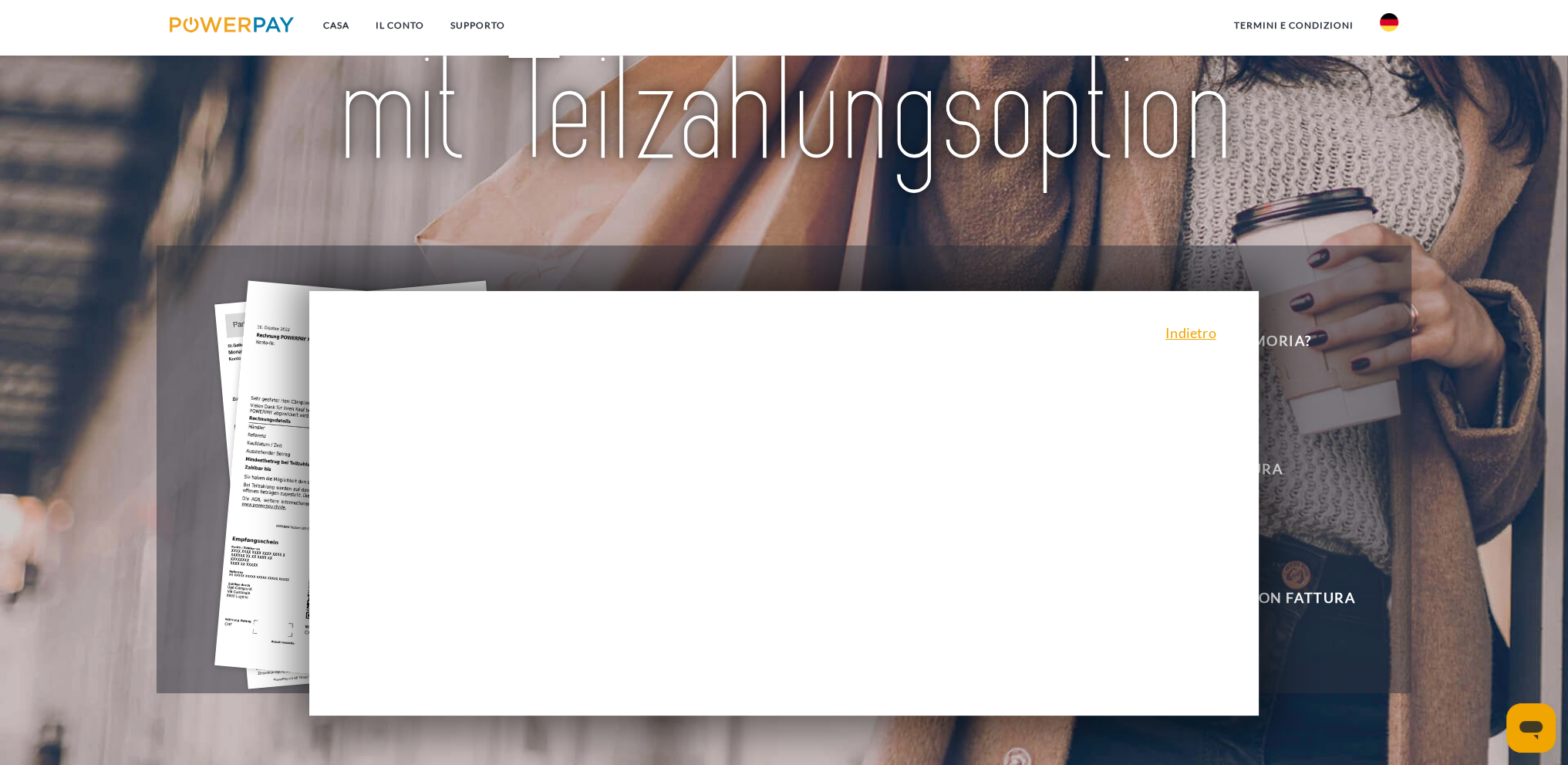
click at [1129, 386] on div "Indietro Perché ho ricevuto una fattura? POWERPAY è il generatore di fatture pe…" at bounding box center [784, 503] width 950 height 424
click at [1179, 339] on font "Indietro" at bounding box center [1190, 333] width 50 height 17
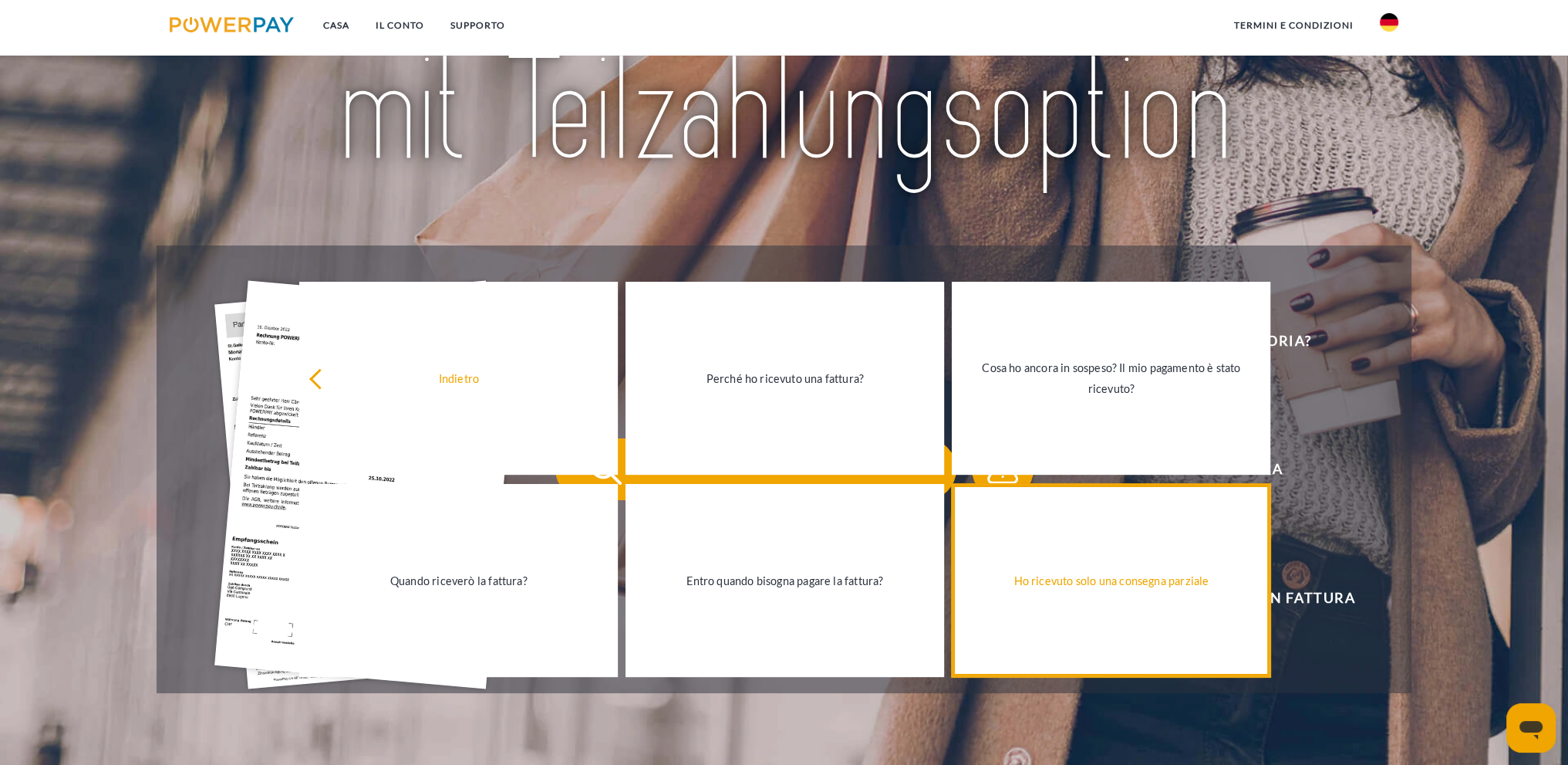
click at [1091, 580] on font "Ho ricevuto solo una consegna parziale" at bounding box center [1111, 580] width 195 height 13
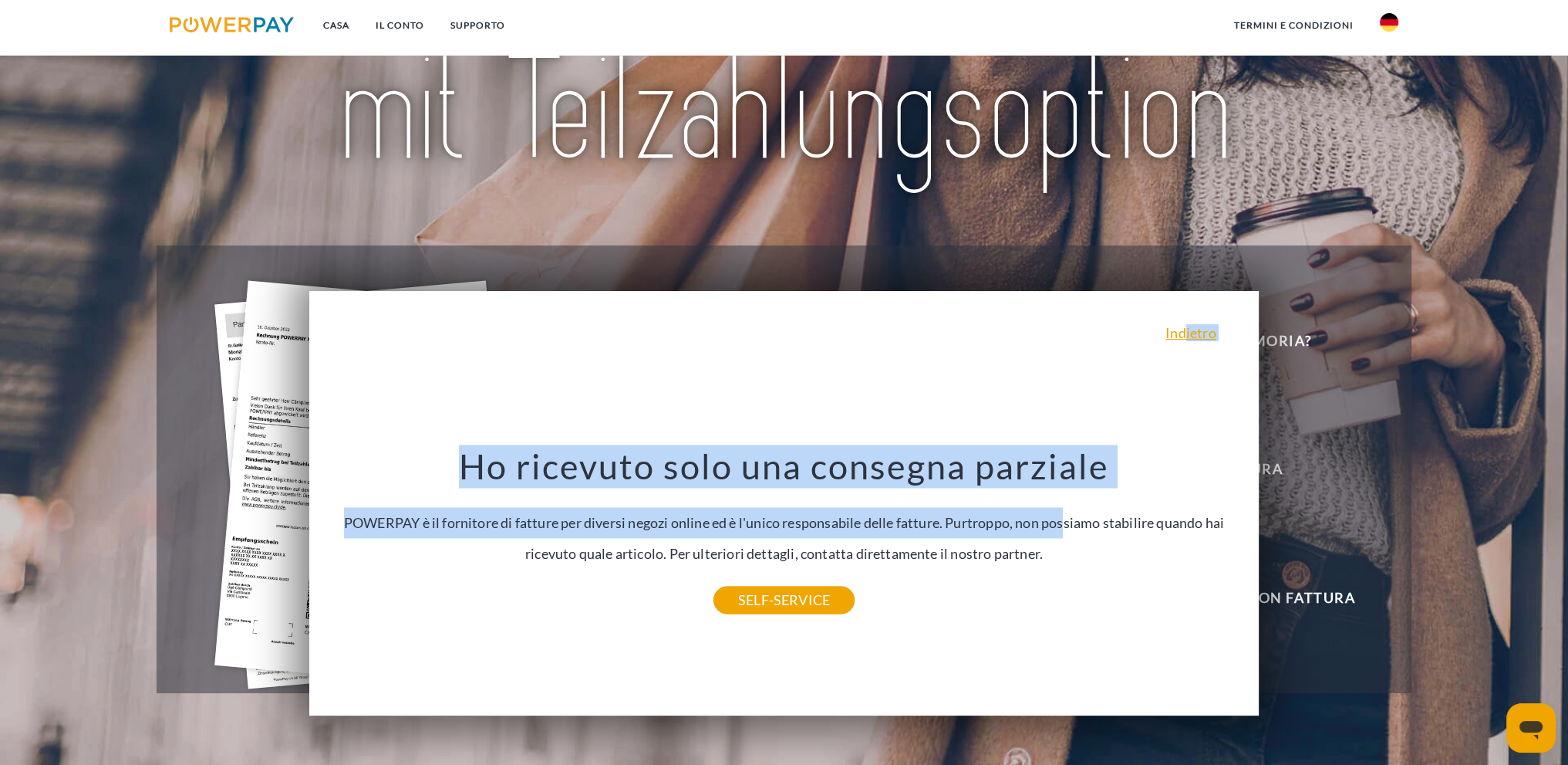
drag, startPoint x: 1192, startPoint y: 343, endPoint x: 1058, endPoint y: 540, distance: 238.3
click at [1058, 540] on div "Indietro Perché ho ricevuto una fattura? POWERPAY è il generatore di fatture pe…" at bounding box center [784, 503] width 950 height 424
click at [873, 601] on div "Ho ricevuto solo una consegna parziale POWERPAY è il fornitore di fatture per d…" at bounding box center [784, 523] width 920 height 155
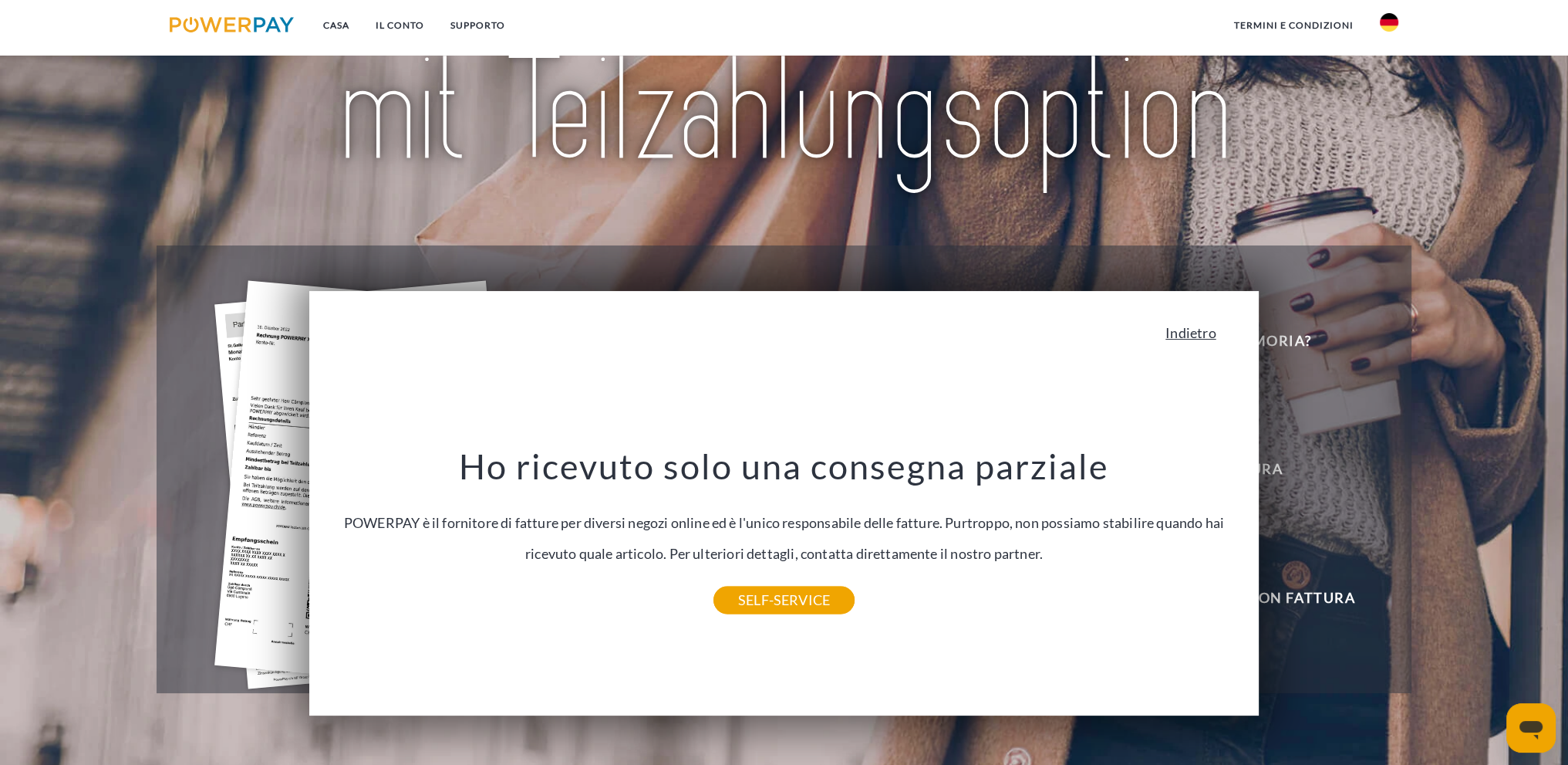
click at [1215, 340] on font "Indietro" at bounding box center [1190, 333] width 50 height 17
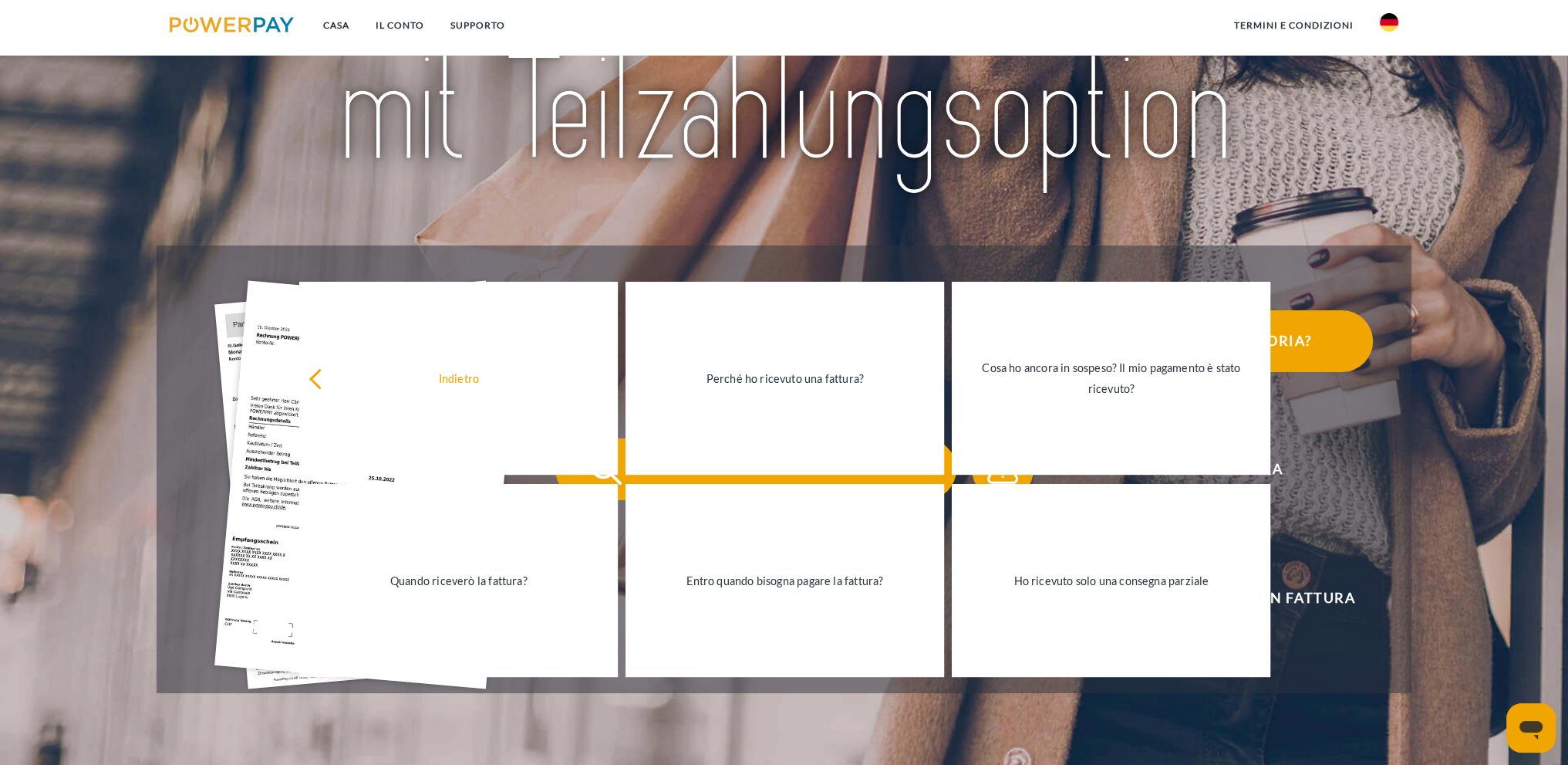
click at [1311, 356] on span "Hai ricevuto un promemoria?" at bounding box center [1183, 341] width 378 height 62
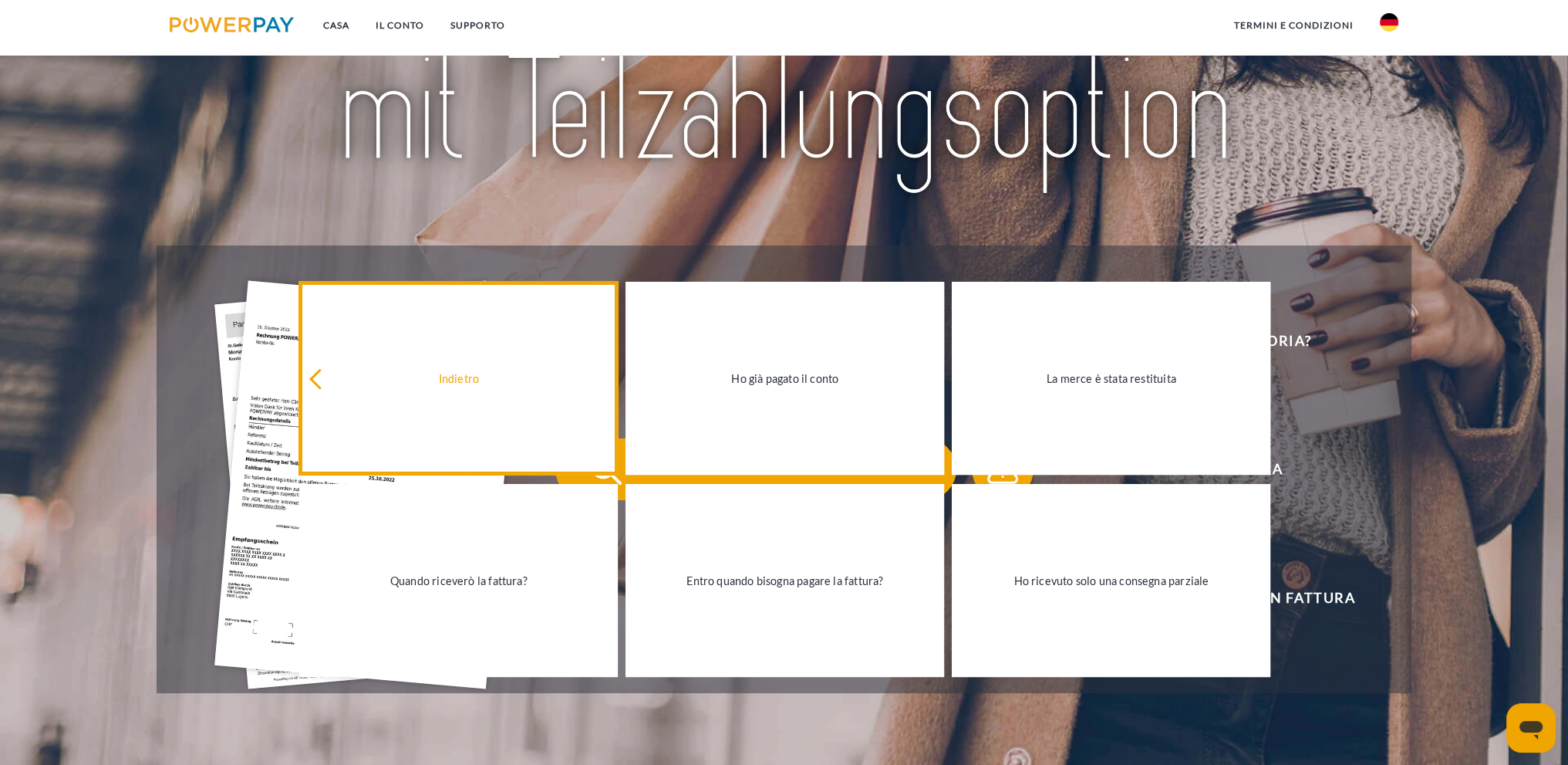
click at [435, 357] on link "Indietro" at bounding box center [458, 377] width 318 height 193
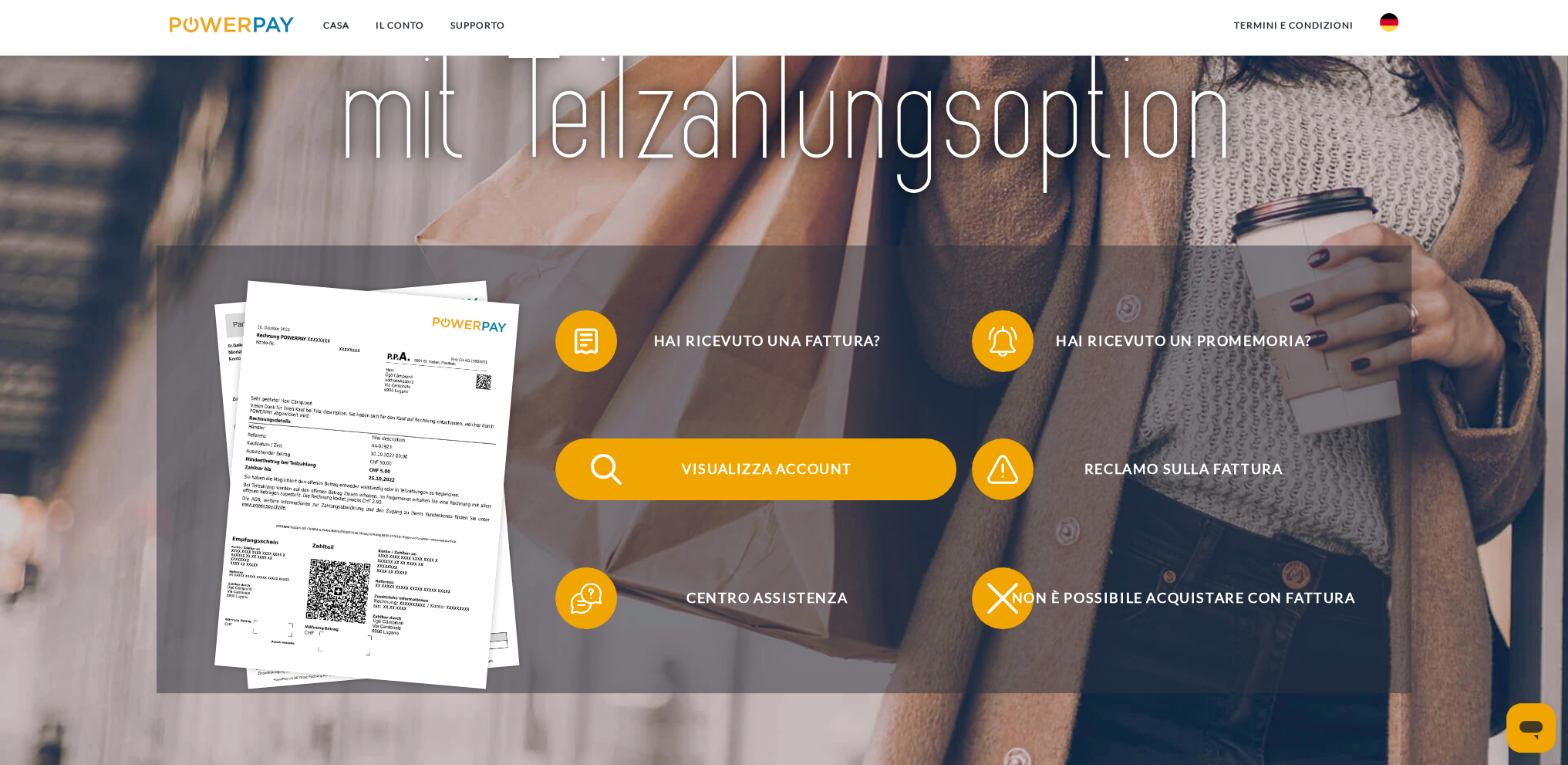
drag, startPoint x: 759, startPoint y: 594, endPoint x: 737, endPoint y: 569, distance: 33.3
click at [757, 594] on font "Centro assistenza" at bounding box center [767, 597] width 161 height 17
